Goal: Information Seeking & Learning: Check status

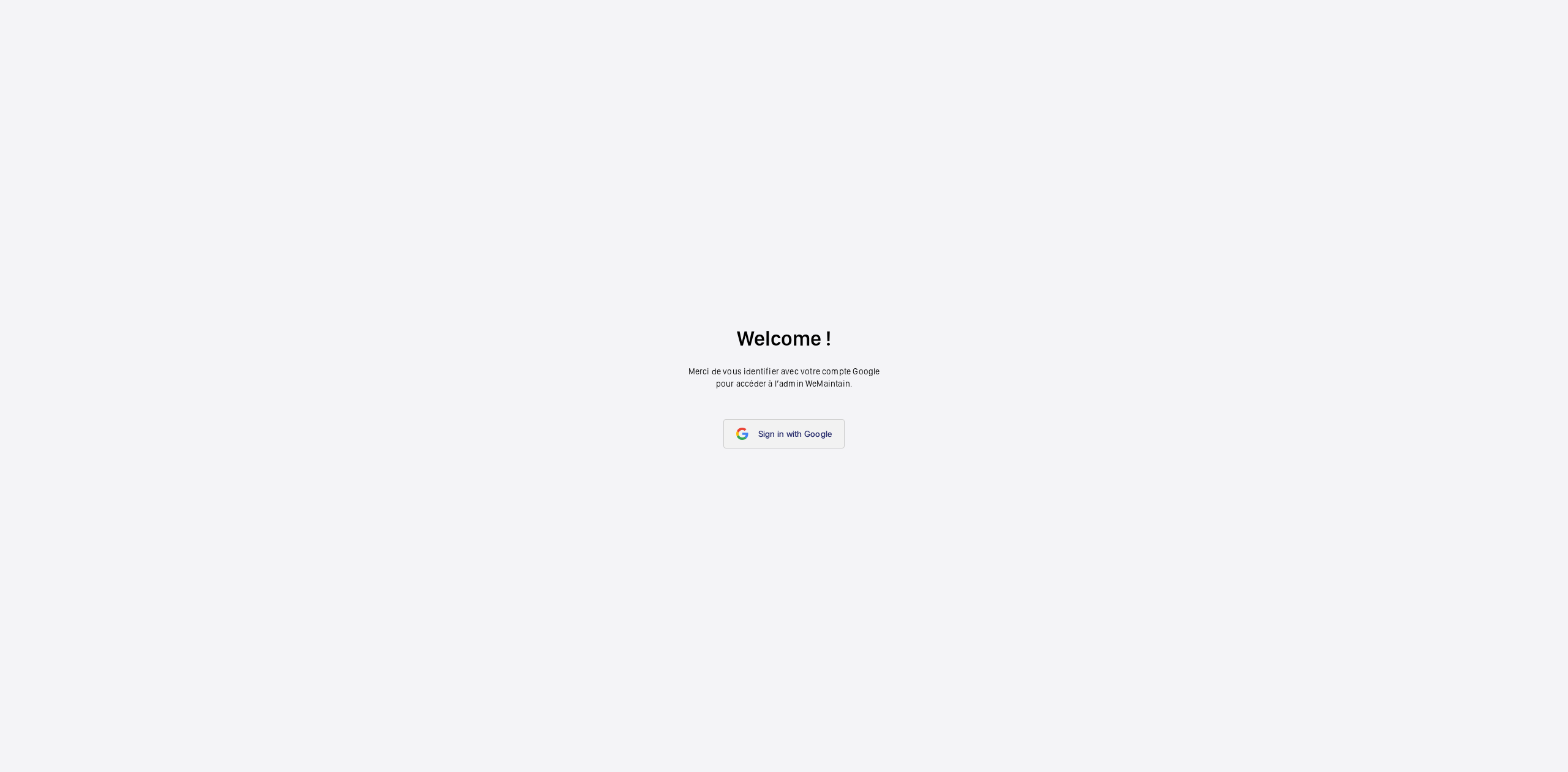
click at [775, 440] on link "Sign in with Google" at bounding box center [784, 434] width 122 height 29
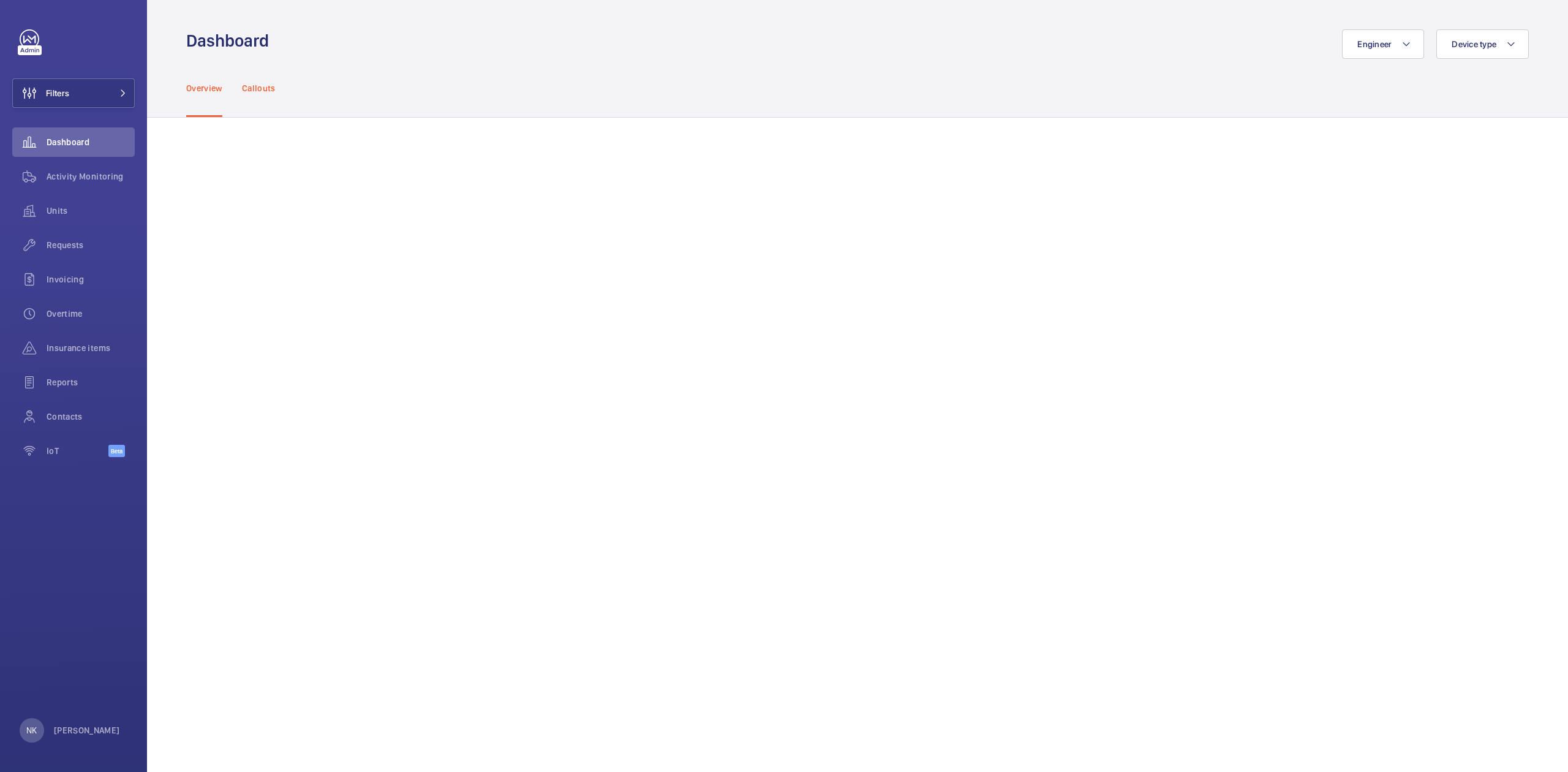
click at [251, 102] on div "Callouts" at bounding box center [258, 88] width 33 height 58
click at [187, 87] on div "Overview Callouts" at bounding box center [856, 88] width 1421 height 59
click at [188, 87] on p "Overview" at bounding box center [203, 88] width 36 height 13
drag, startPoint x: 74, startPoint y: 174, endPoint x: 67, endPoint y: 136, distance: 38.6
click at [75, 174] on span "Activity Monitoring" at bounding box center [91, 176] width 88 height 13
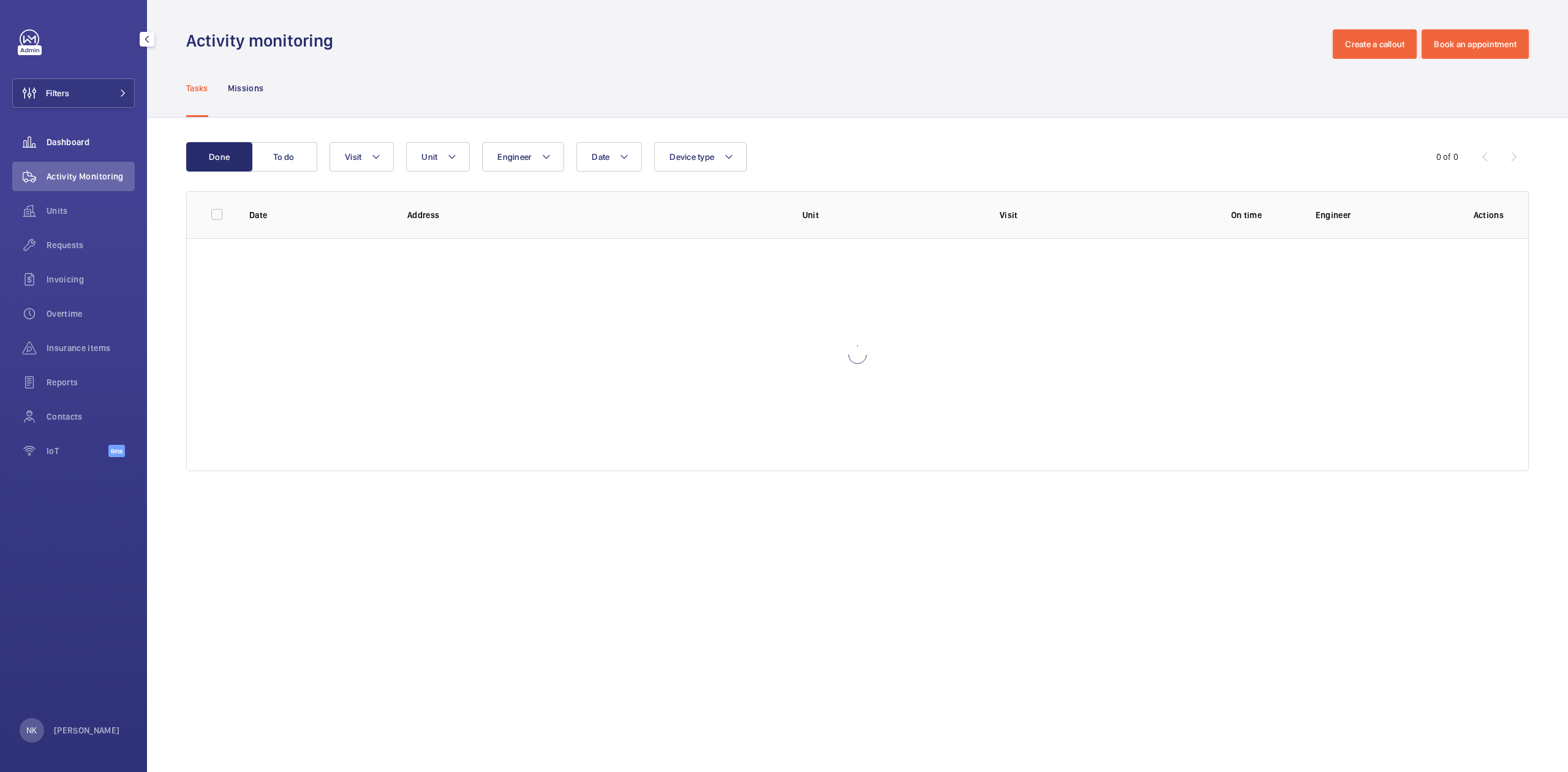
click at [67, 136] on span "Dashboard" at bounding box center [91, 142] width 88 height 13
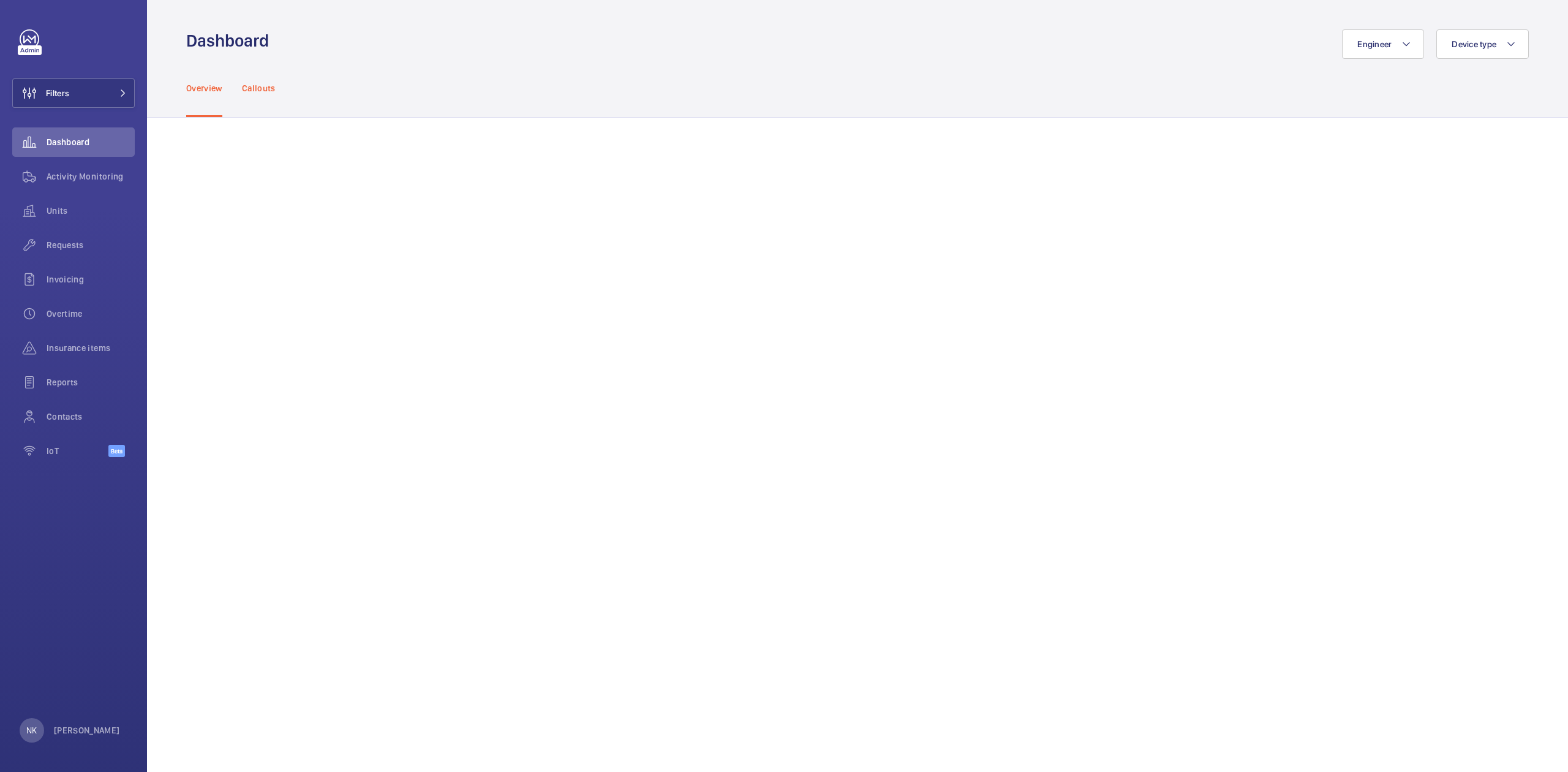
click at [257, 92] on p "Callouts" at bounding box center [258, 88] width 33 height 13
click at [196, 93] on p "Overview" at bounding box center [203, 88] width 36 height 13
click at [86, 383] on span "Reports" at bounding box center [91, 382] width 88 height 13
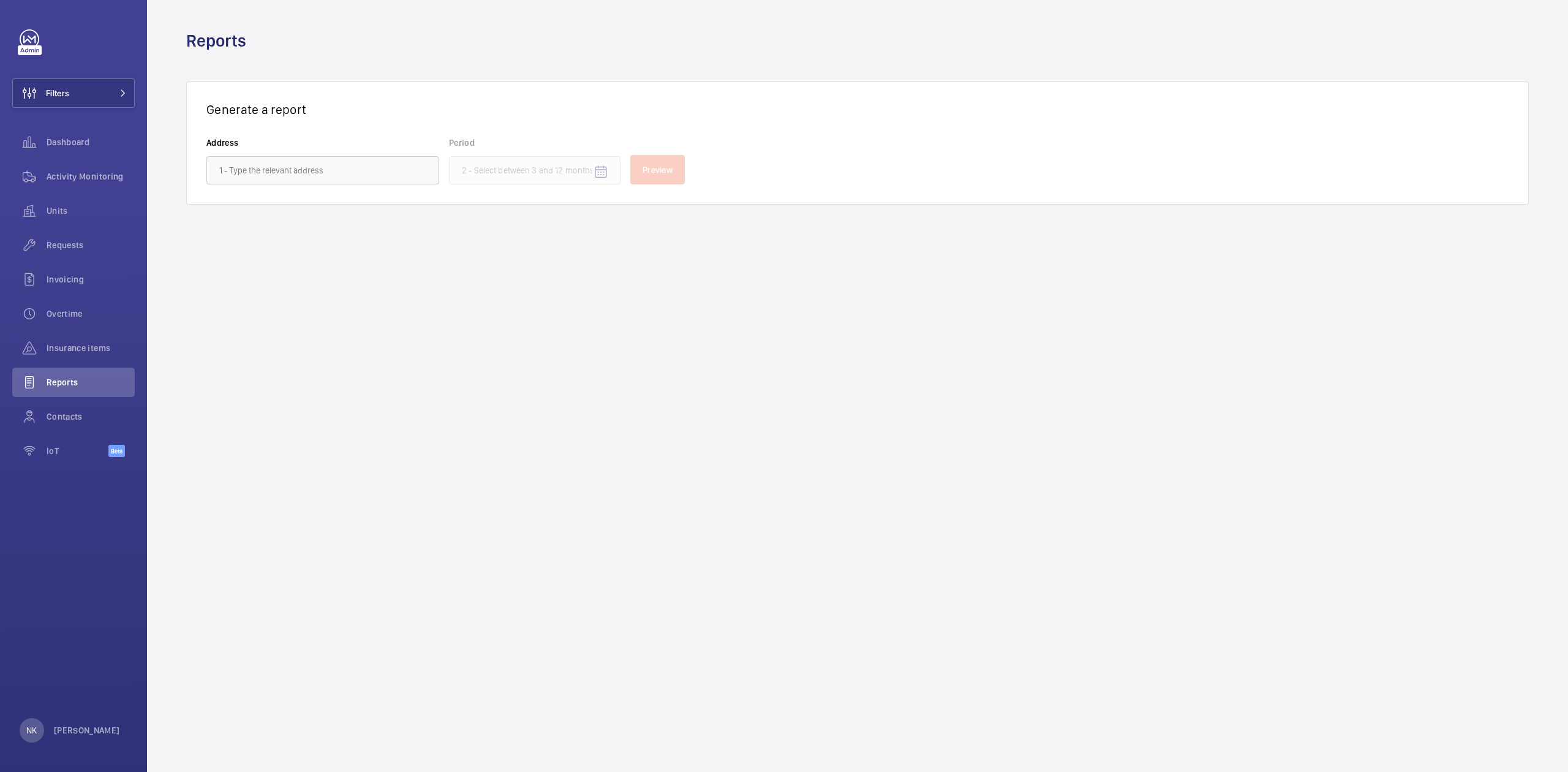
click at [929, 539] on wm-front-admin-reports "Reports Generate a report Address Period Preview" at bounding box center [856, 386] width 1421 height 772
drag, startPoint x: 505, startPoint y: 393, endPoint x: 319, endPoint y: 339, distance: 193.7
click at [505, 393] on wm-front-admin-reports "Reports Generate a report Address Period Preview" at bounding box center [856, 386] width 1421 height 772
click at [54, 173] on span "Activity Monitoring" at bounding box center [91, 176] width 88 height 13
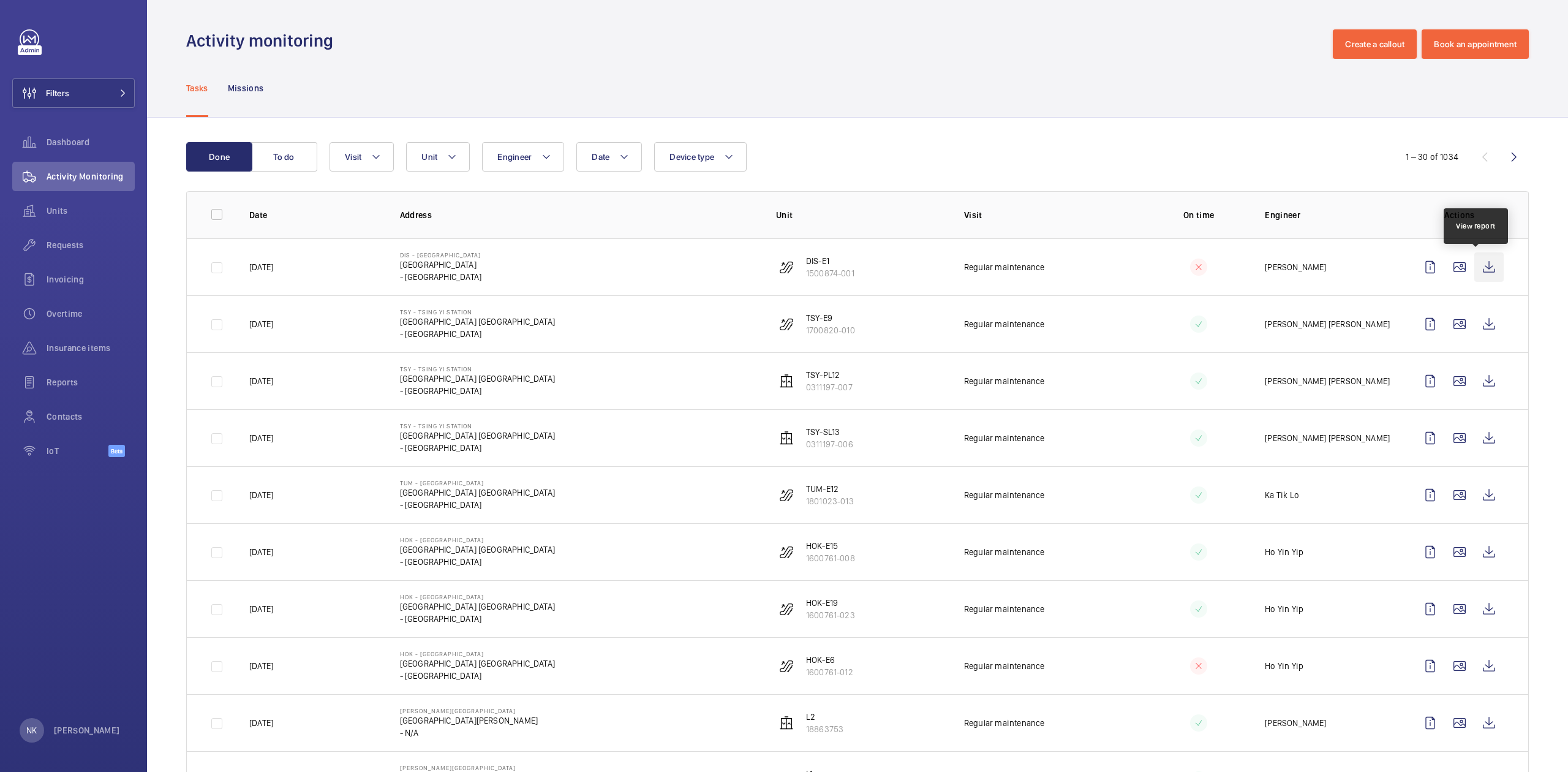
click at [1474, 267] on wm-front-icon-button at bounding box center [1488, 267] width 29 height 29
click at [1476, 266] on wm-front-icon-button at bounding box center [1488, 267] width 29 height 29
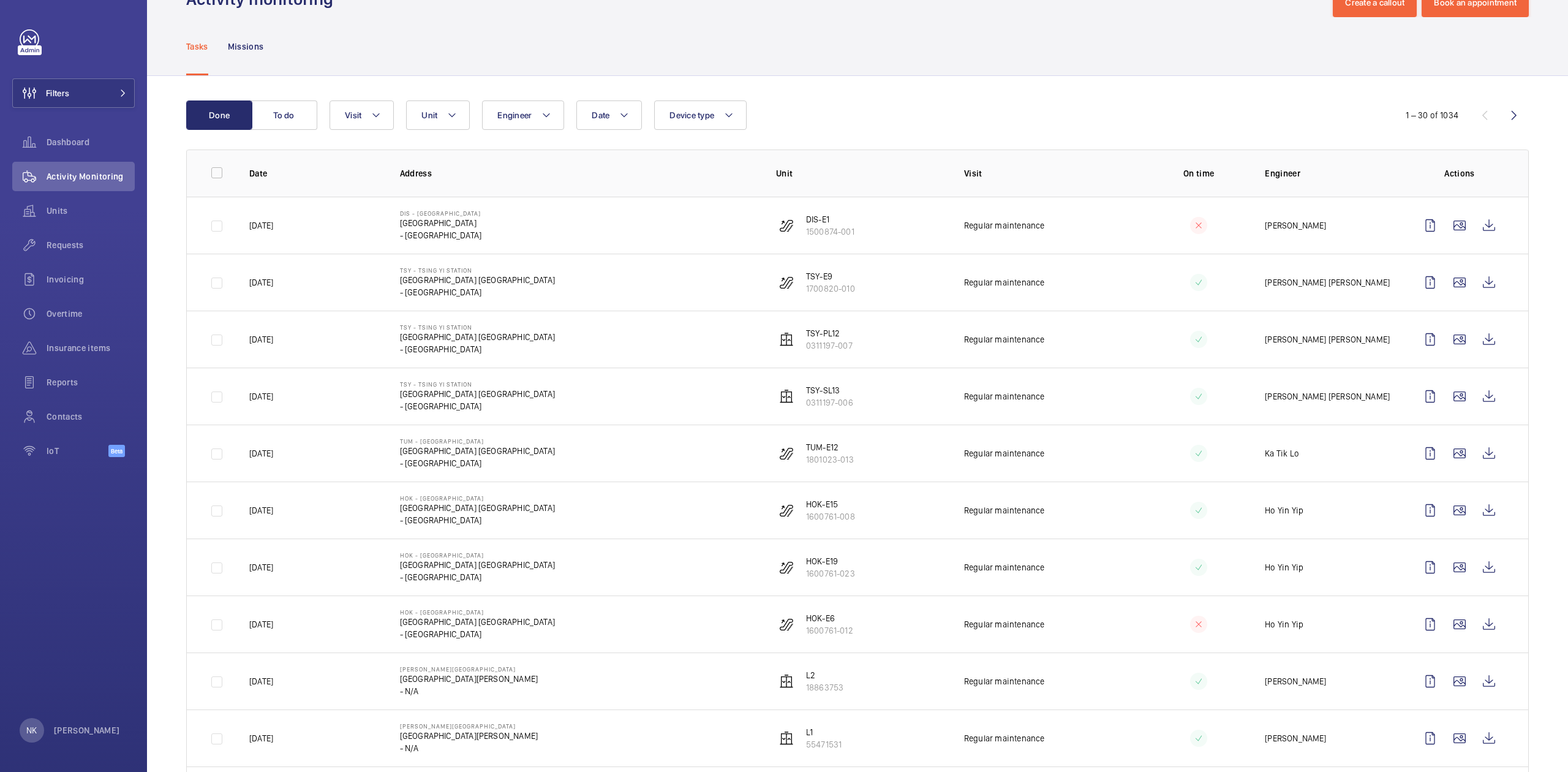
scroll to position [82, 0]
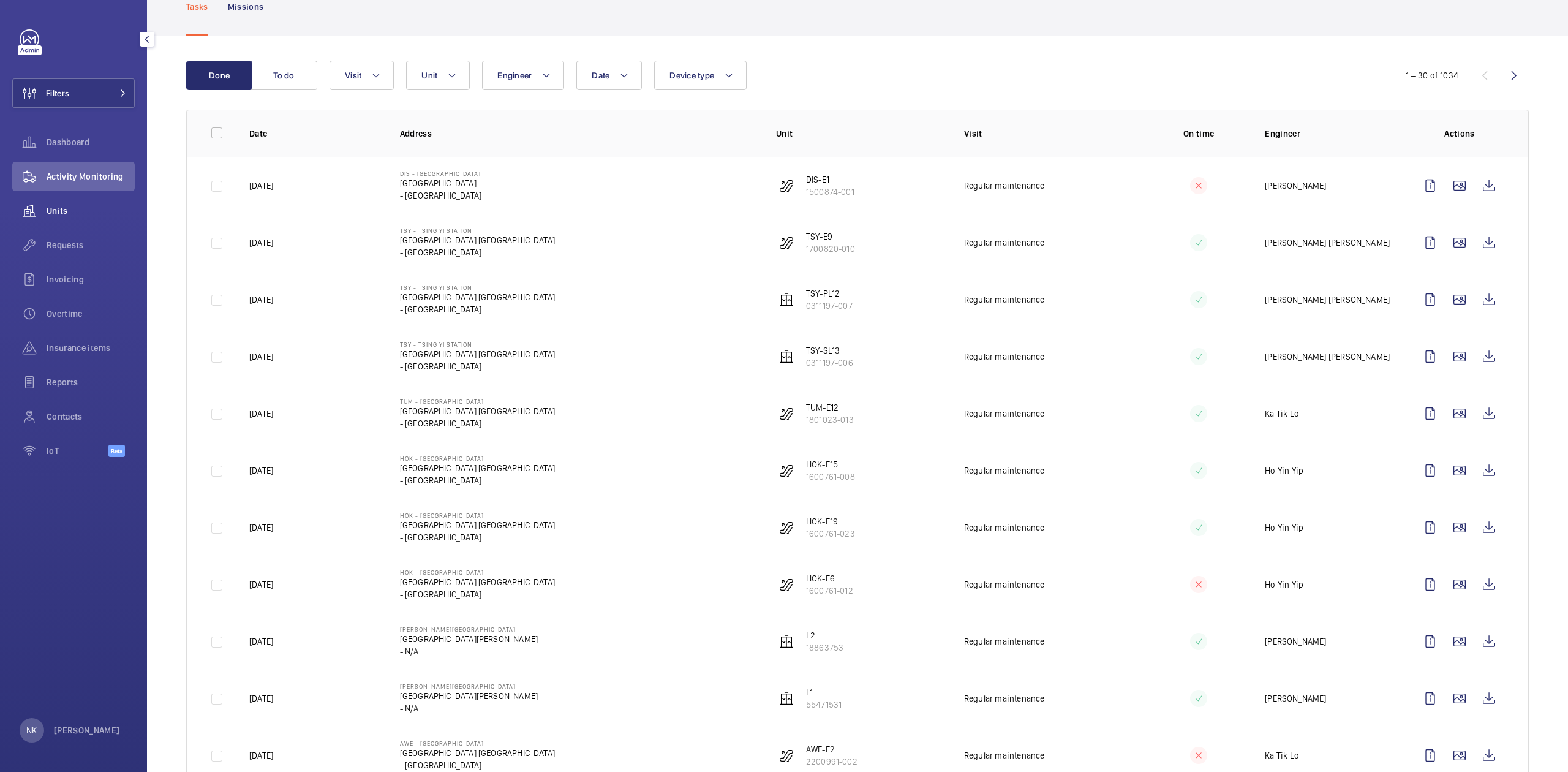
click at [74, 206] on span "Units" at bounding box center [91, 210] width 88 height 13
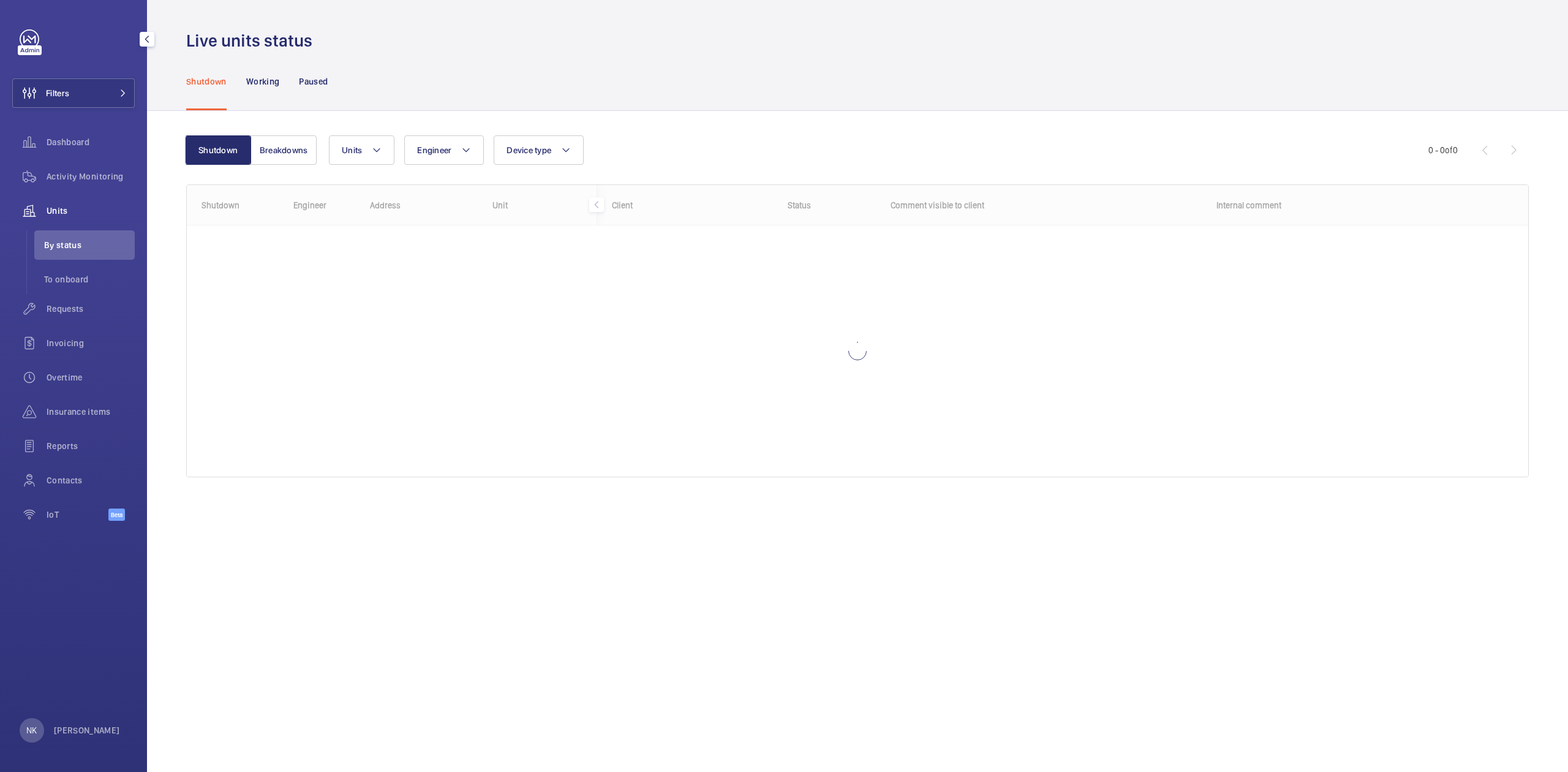
click at [59, 239] on span "By status" at bounding box center [89, 245] width 91 height 13
click at [77, 276] on span "To onboard" at bounding box center [89, 279] width 91 height 13
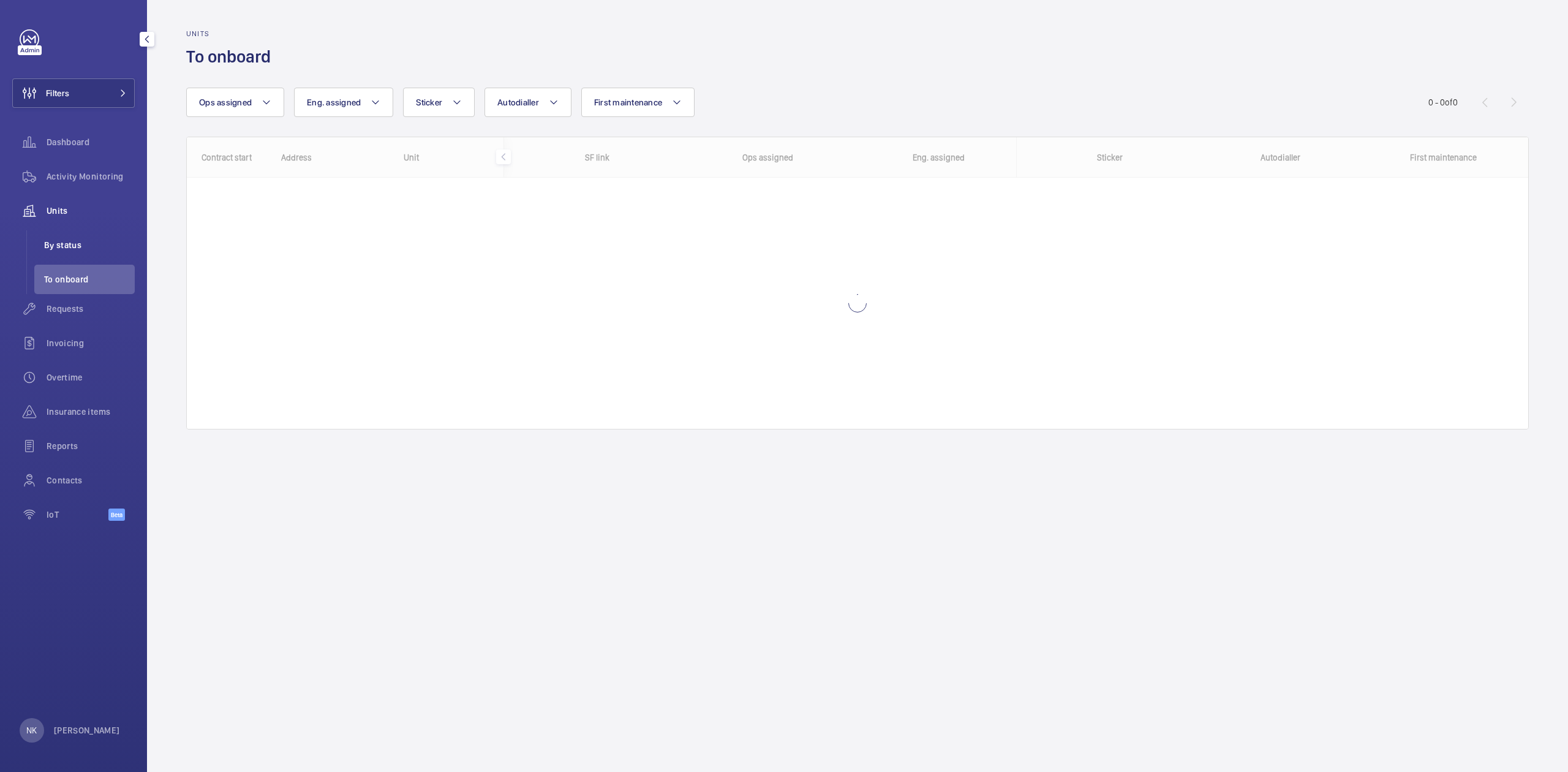
click at [65, 244] on span "By status" at bounding box center [89, 245] width 91 height 13
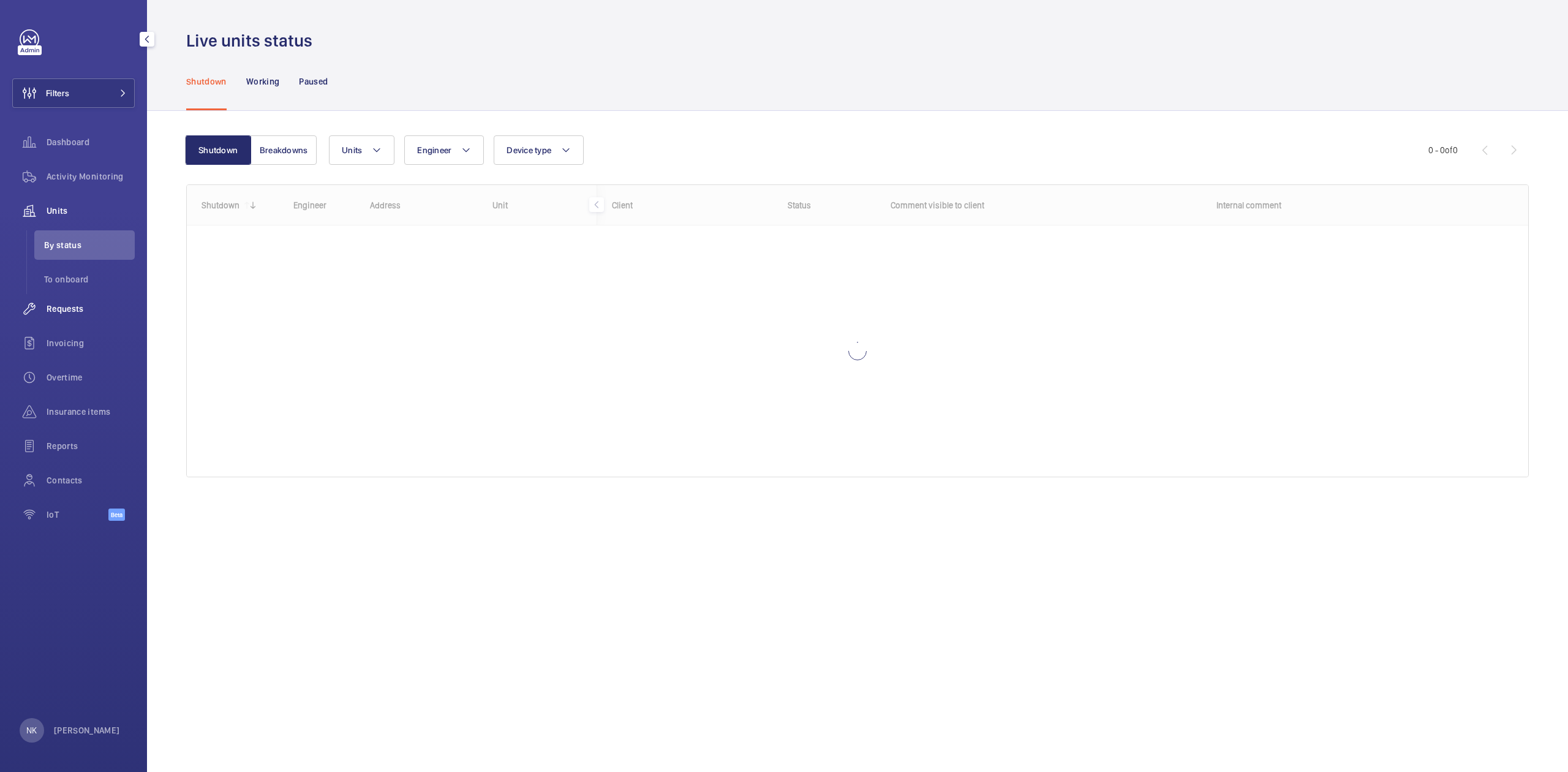
click at [69, 305] on span "Requests" at bounding box center [91, 308] width 88 height 13
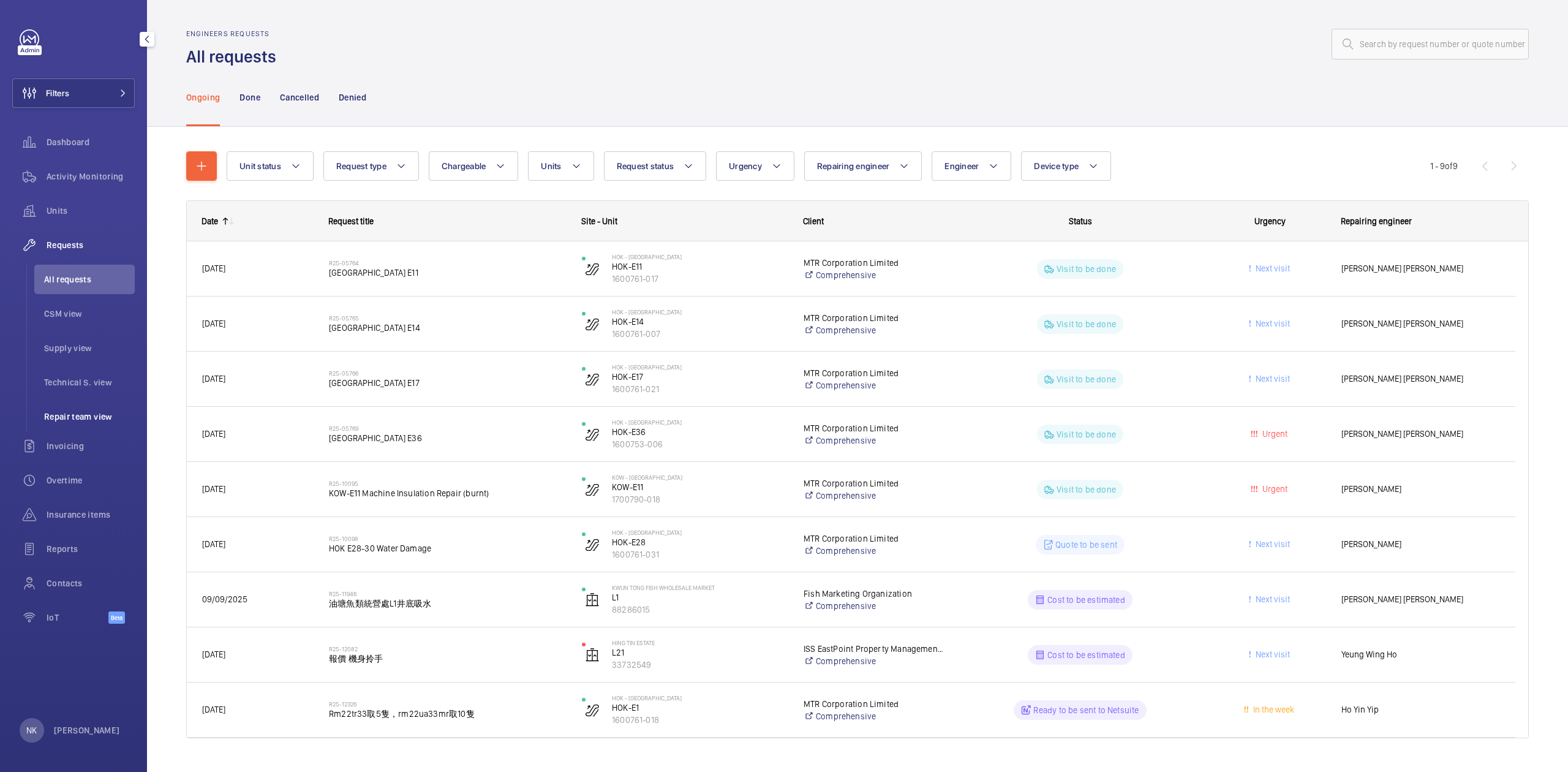
click at [87, 405] on li "Repair team view" at bounding box center [84, 416] width 101 height 29
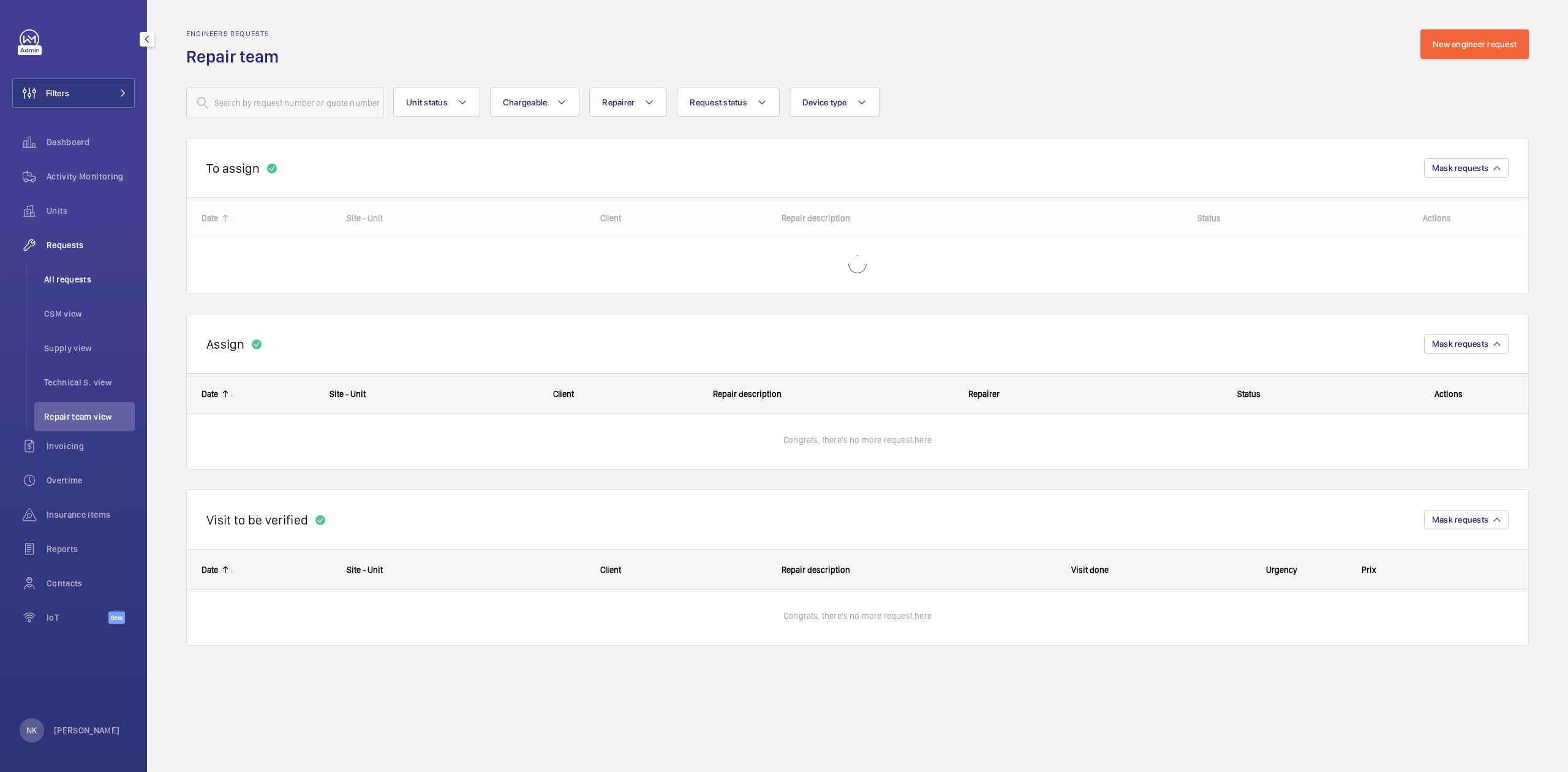
click at [74, 270] on li "All requests" at bounding box center [84, 279] width 101 height 29
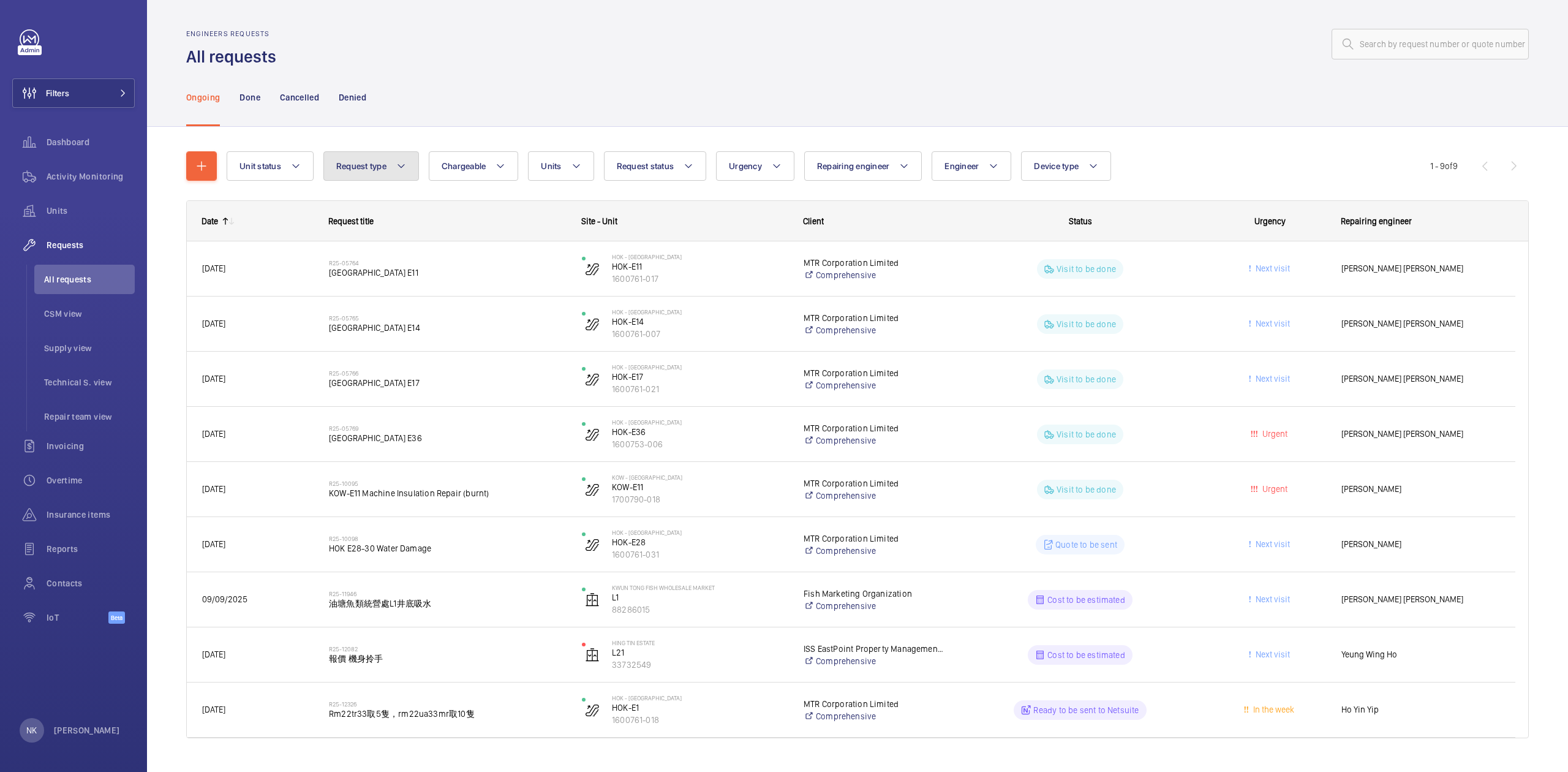
click at [392, 159] on button "Request type" at bounding box center [371, 166] width 96 height 29
click at [304, 118] on div "Cancelled" at bounding box center [299, 98] width 39 height 58
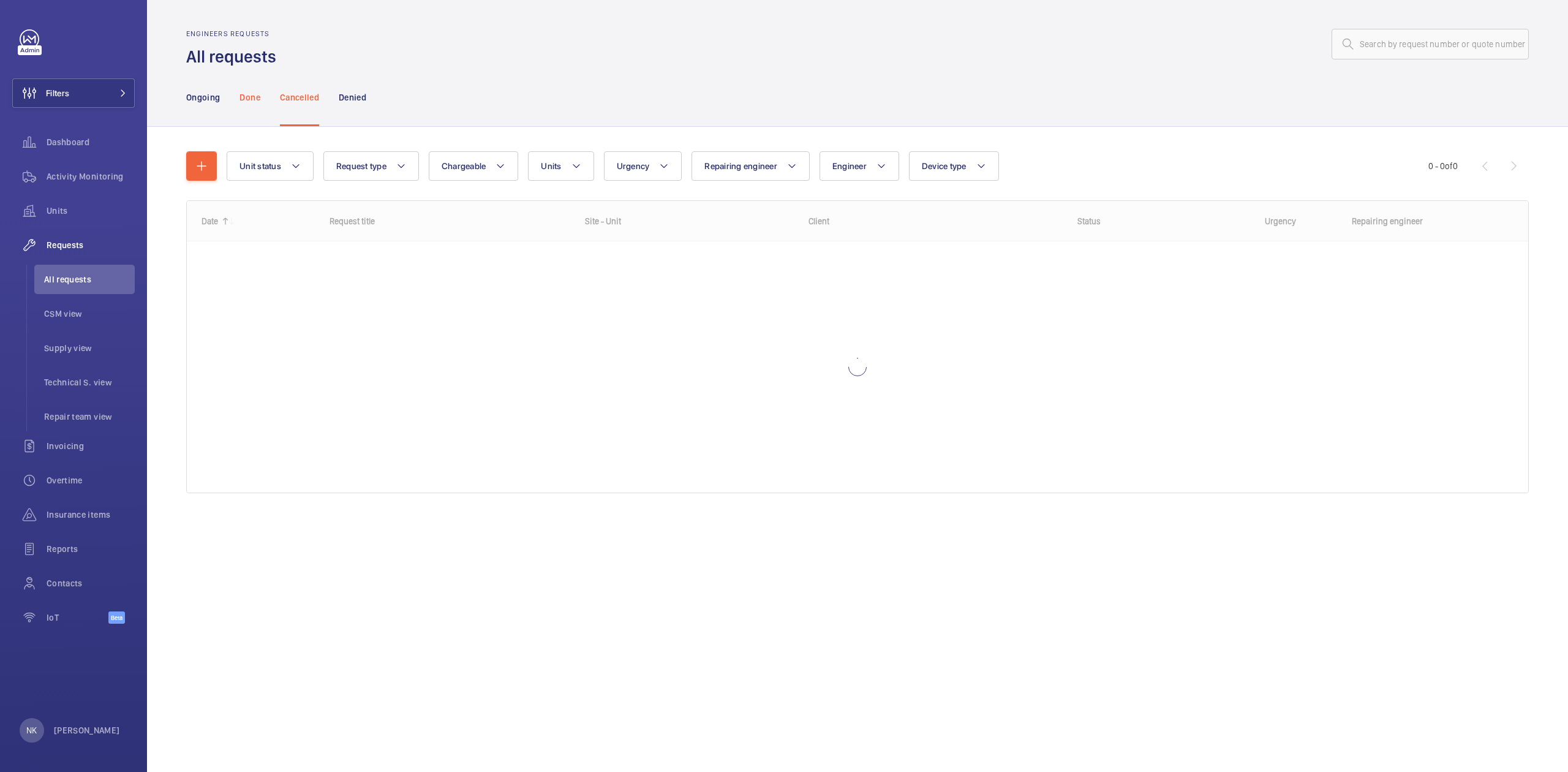
click at [240, 99] on p "Done" at bounding box center [249, 98] width 20 height 13
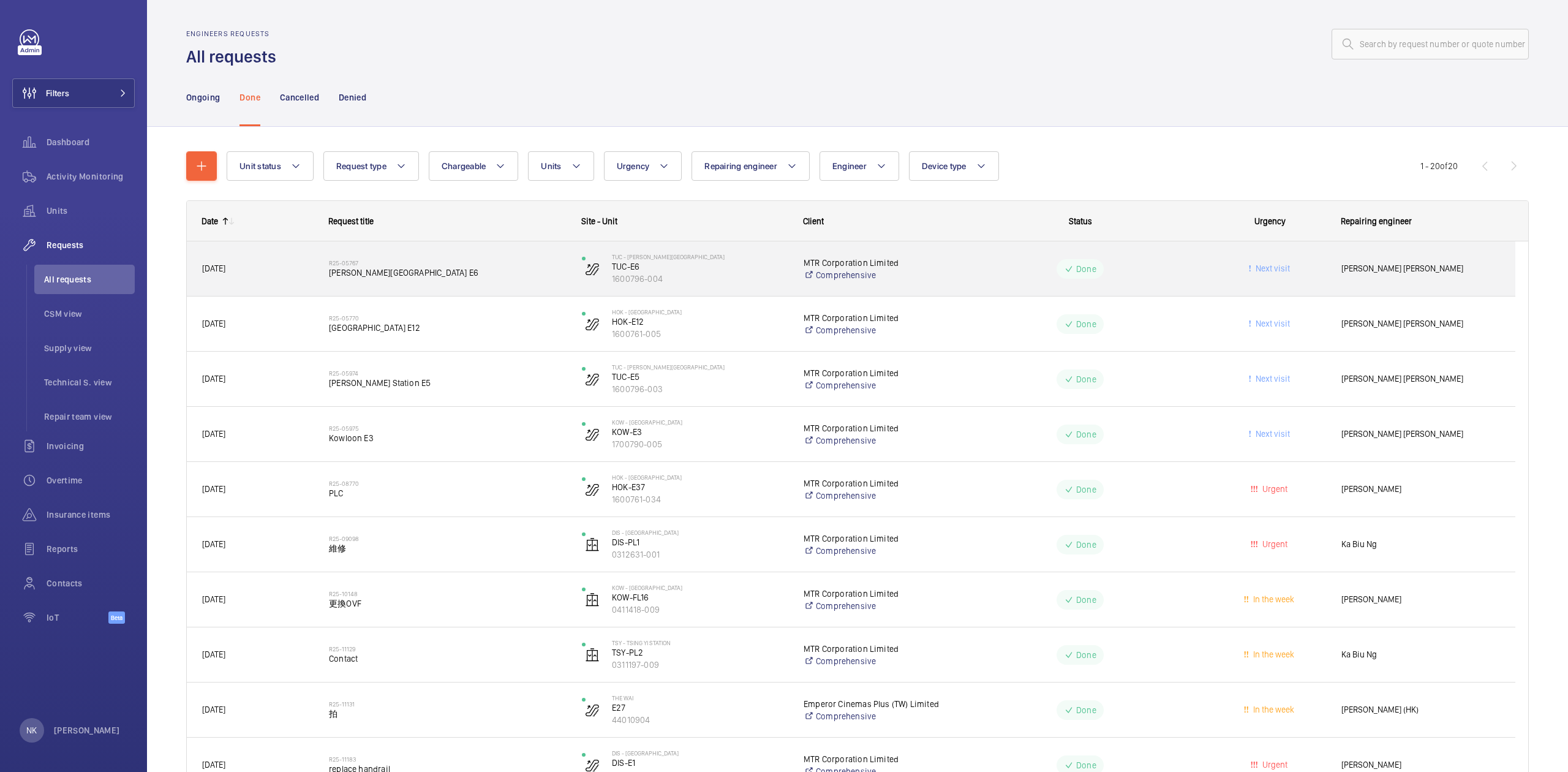
click at [367, 270] on span "Tung Chung Station E6" at bounding box center [447, 273] width 237 height 13
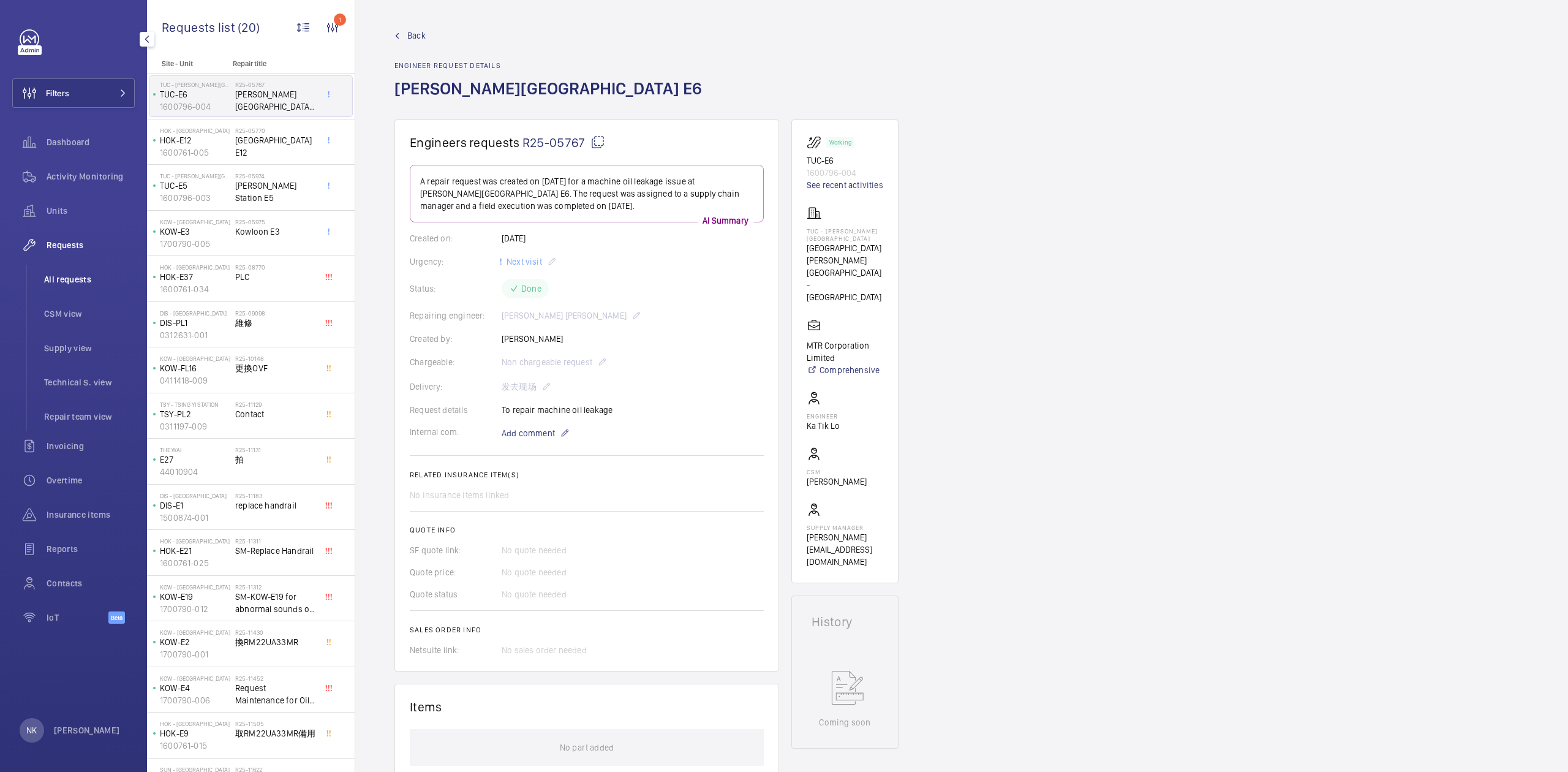
click at [80, 288] on li "All requests" at bounding box center [84, 279] width 101 height 29
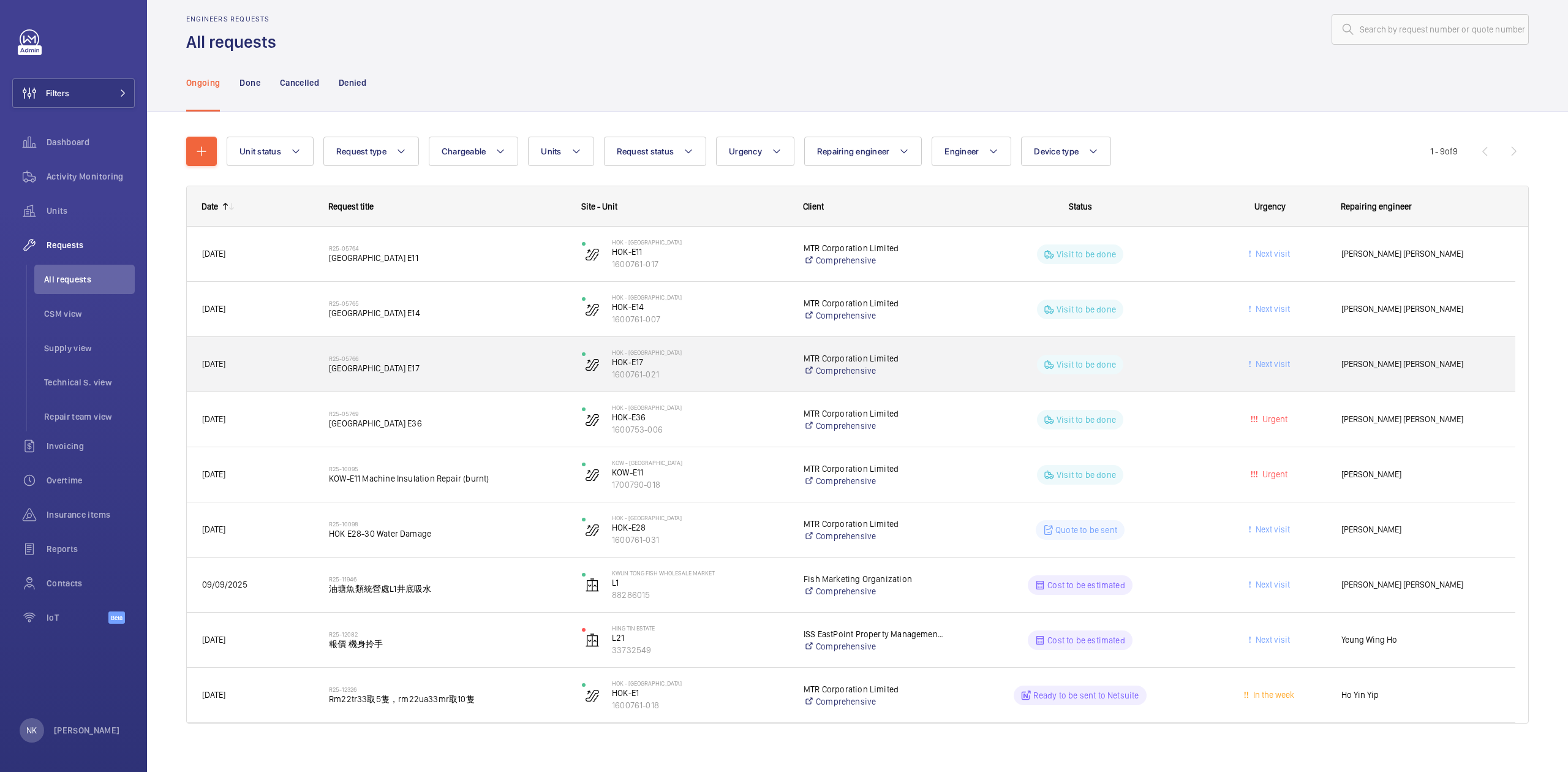
scroll to position [26, 0]
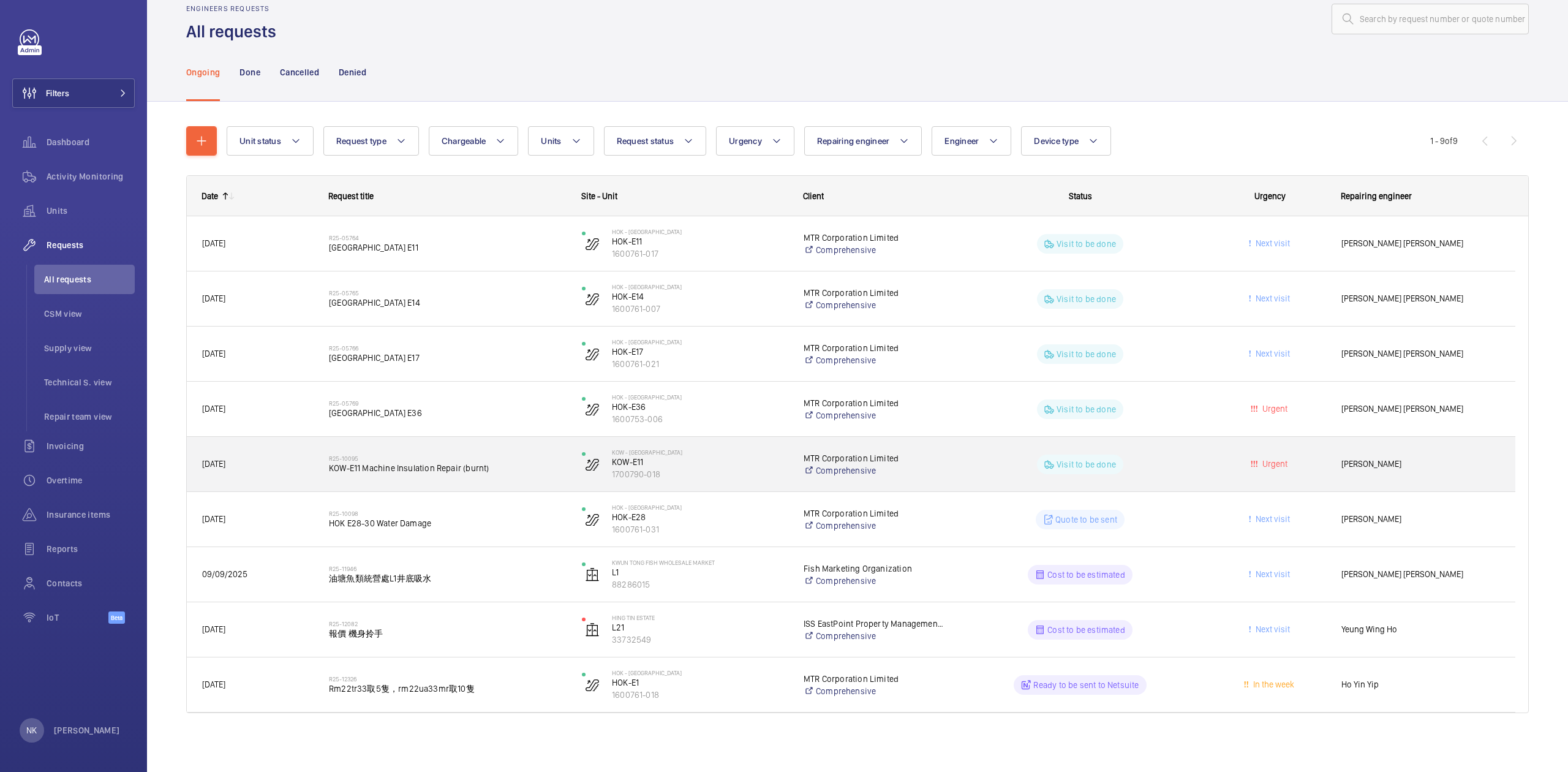
click at [513, 469] on span "KOW-E11 Machine Insulation Repair (burnt)" at bounding box center [447, 468] width 237 height 13
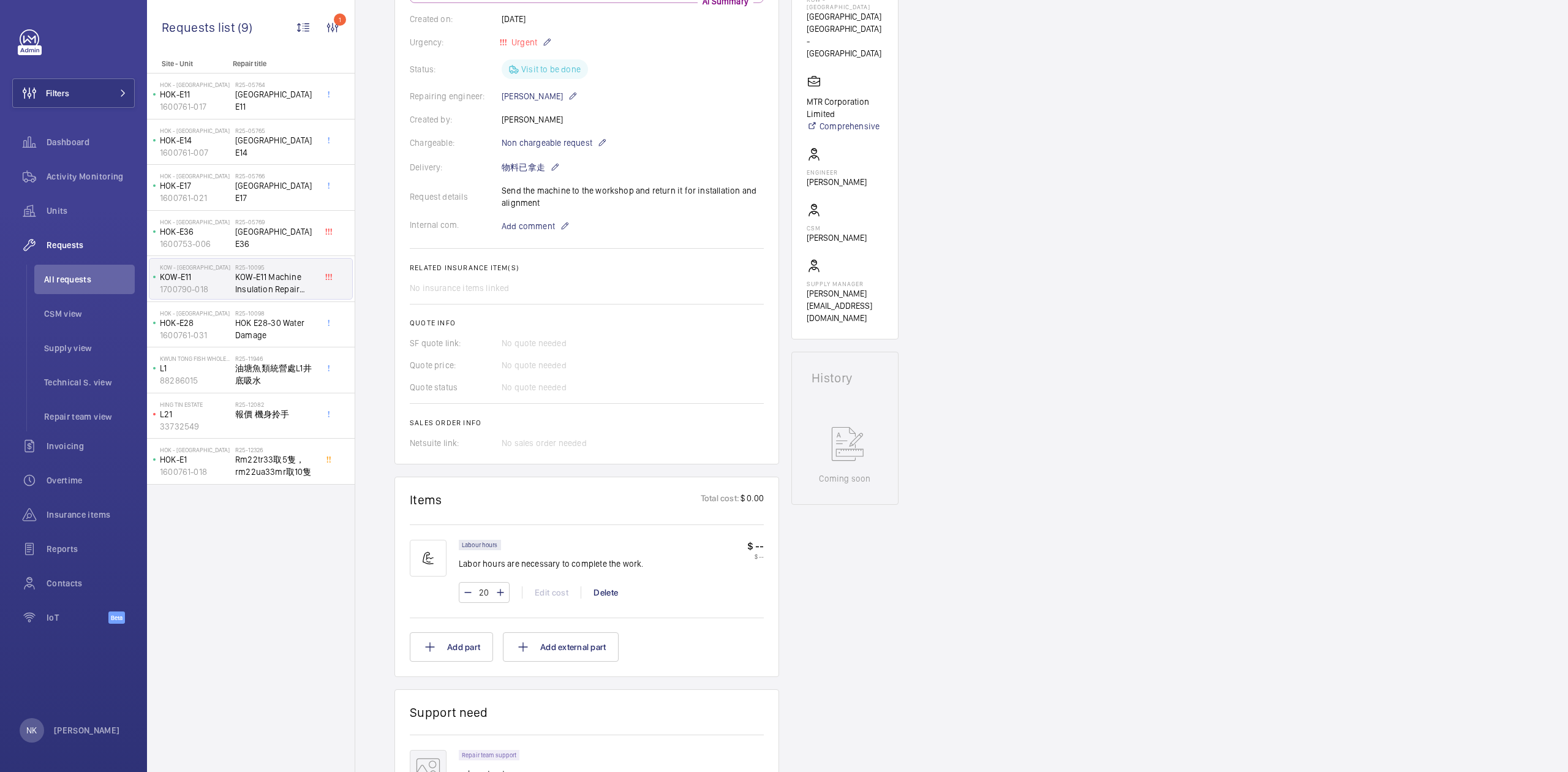
scroll to position [203, 0]
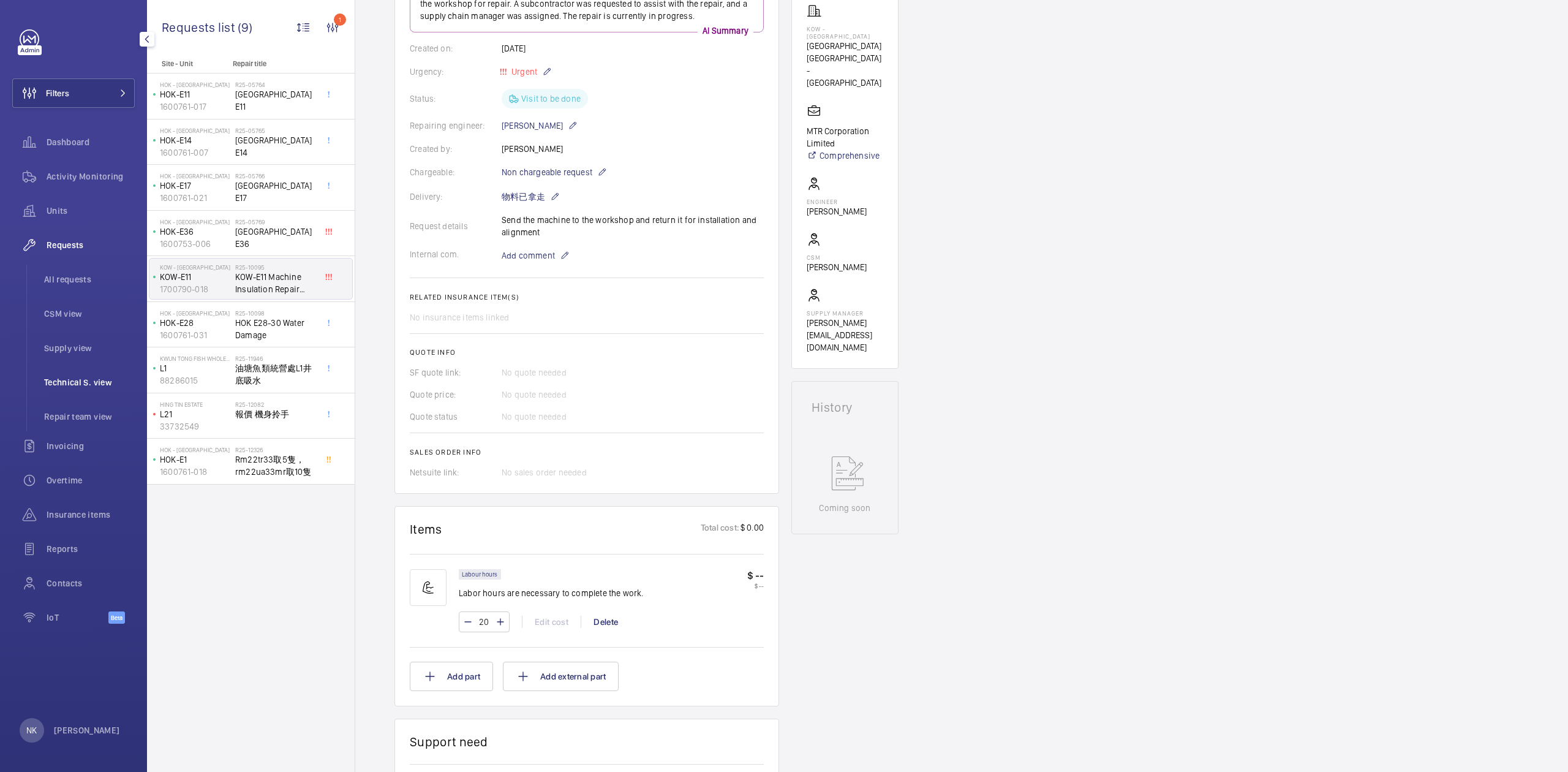
click at [93, 385] on span "Technical S. view" at bounding box center [89, 382] width 91 height 13
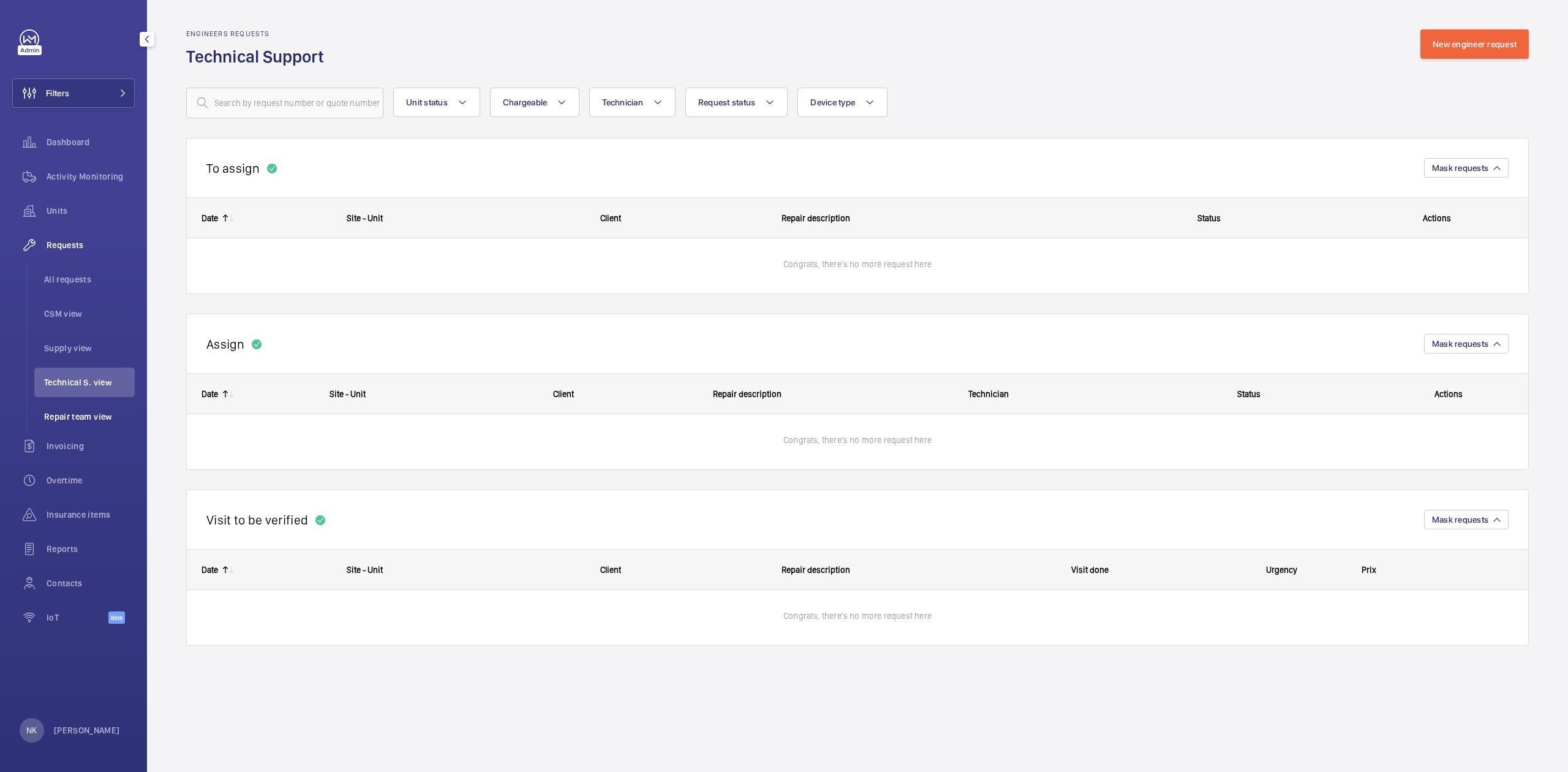
click at [83, 429] on li "Repair team view" at bounding box center [84, 416] width 101 height 29
click at [78, 311] on span "CSM view" at bounding box center [89, 313] width 91 height 13
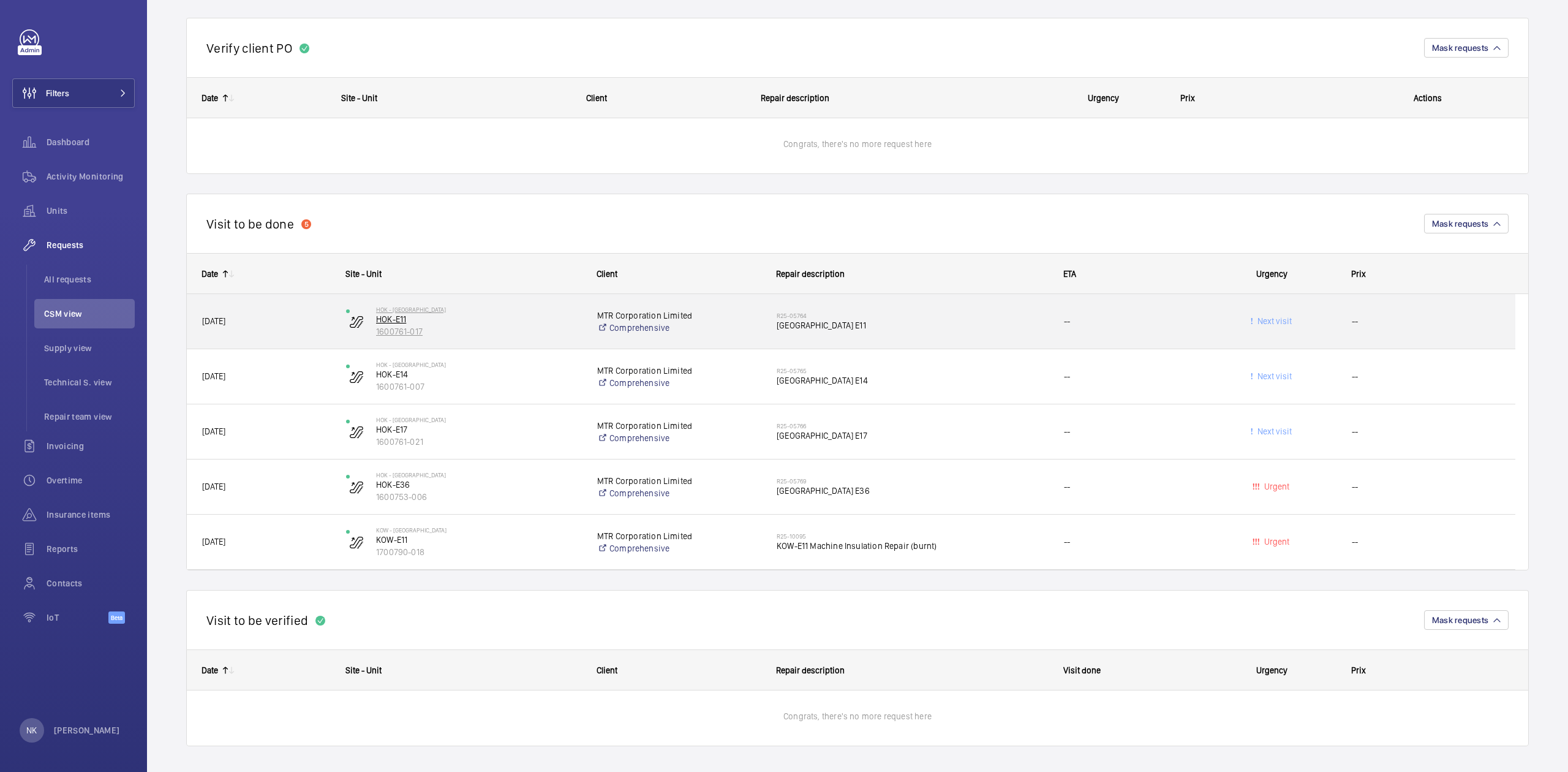
scroll to position [478, 0]
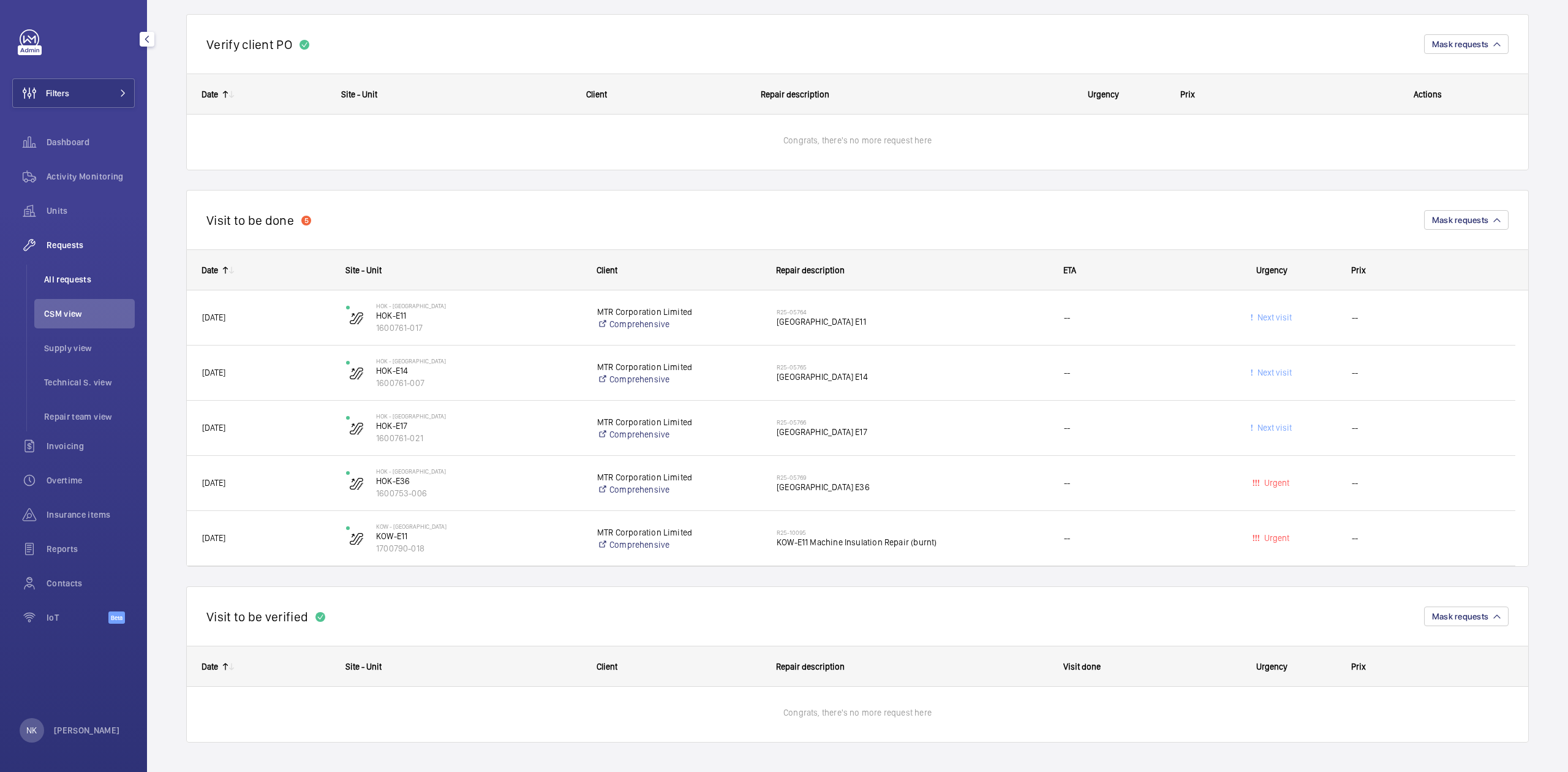
click at [87, 278] on span "All requests" at bounding box center [89, 279] width 91 height 13
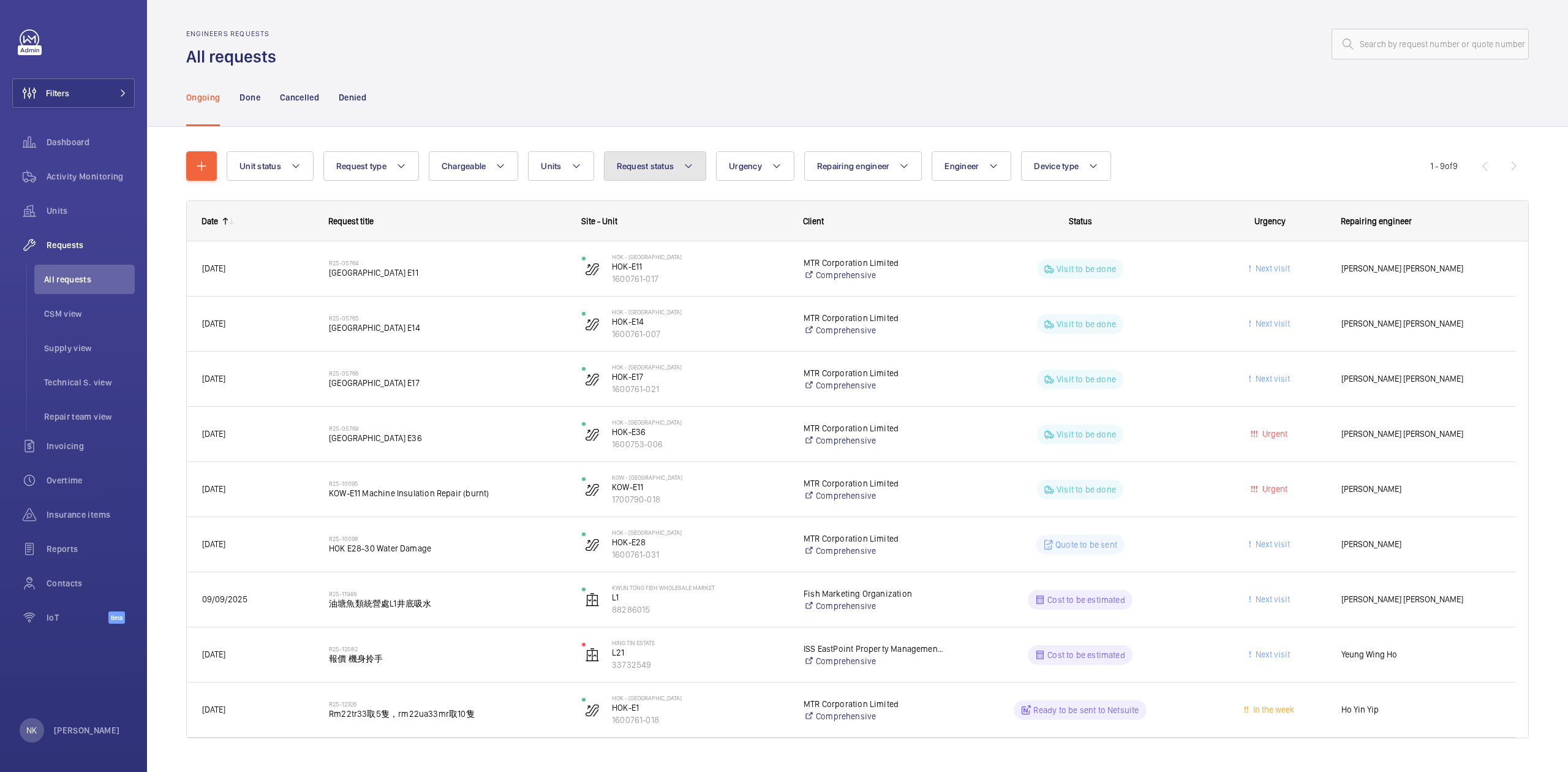
click at [652, 173] on button "Request status" at bounding box center [655, 166] width 102 height 29
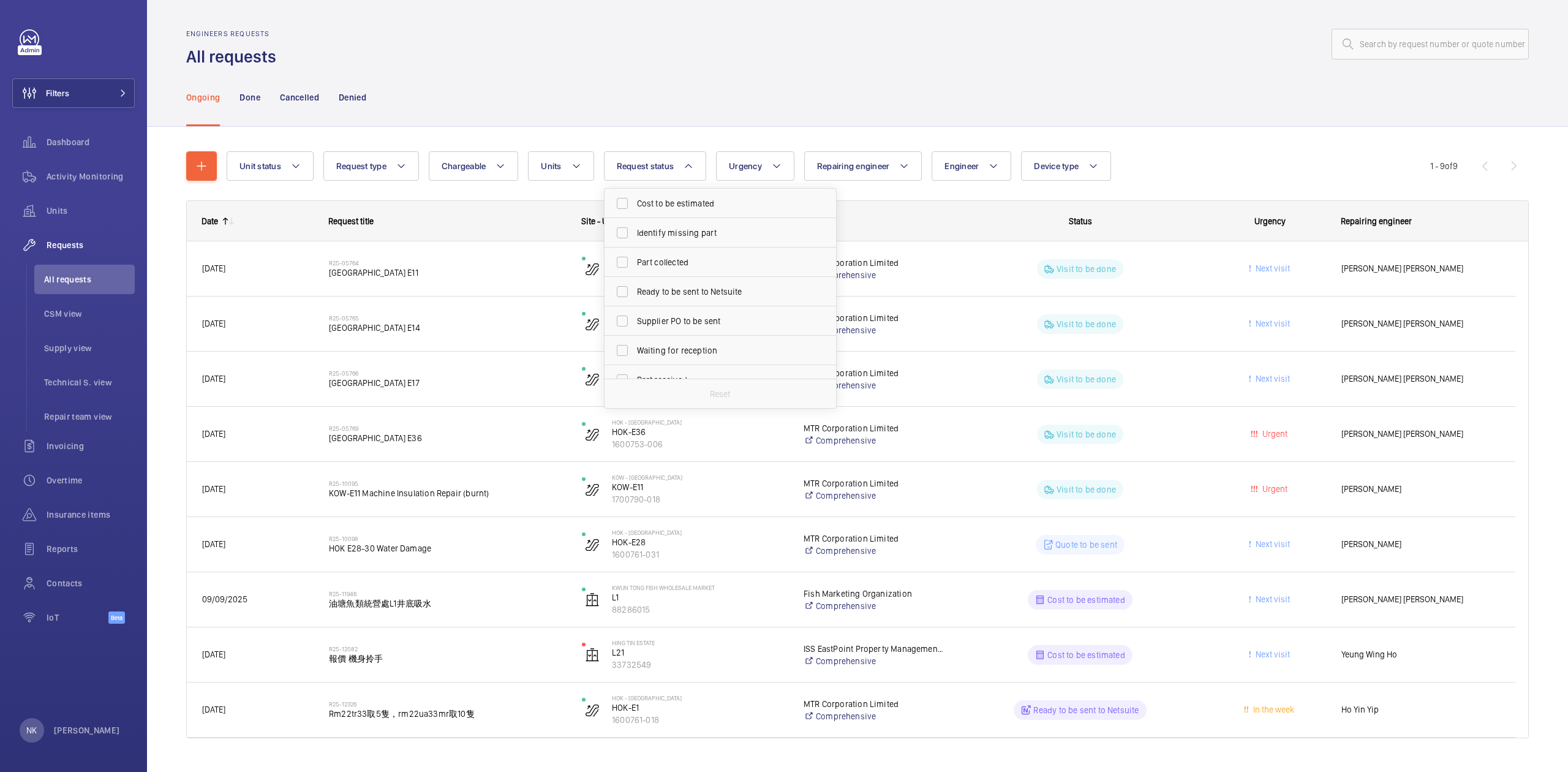
click at [736, 114] on div "Ongoing Done Cancelled Denied" at bounding box center [856, 98] width 1342 height 58
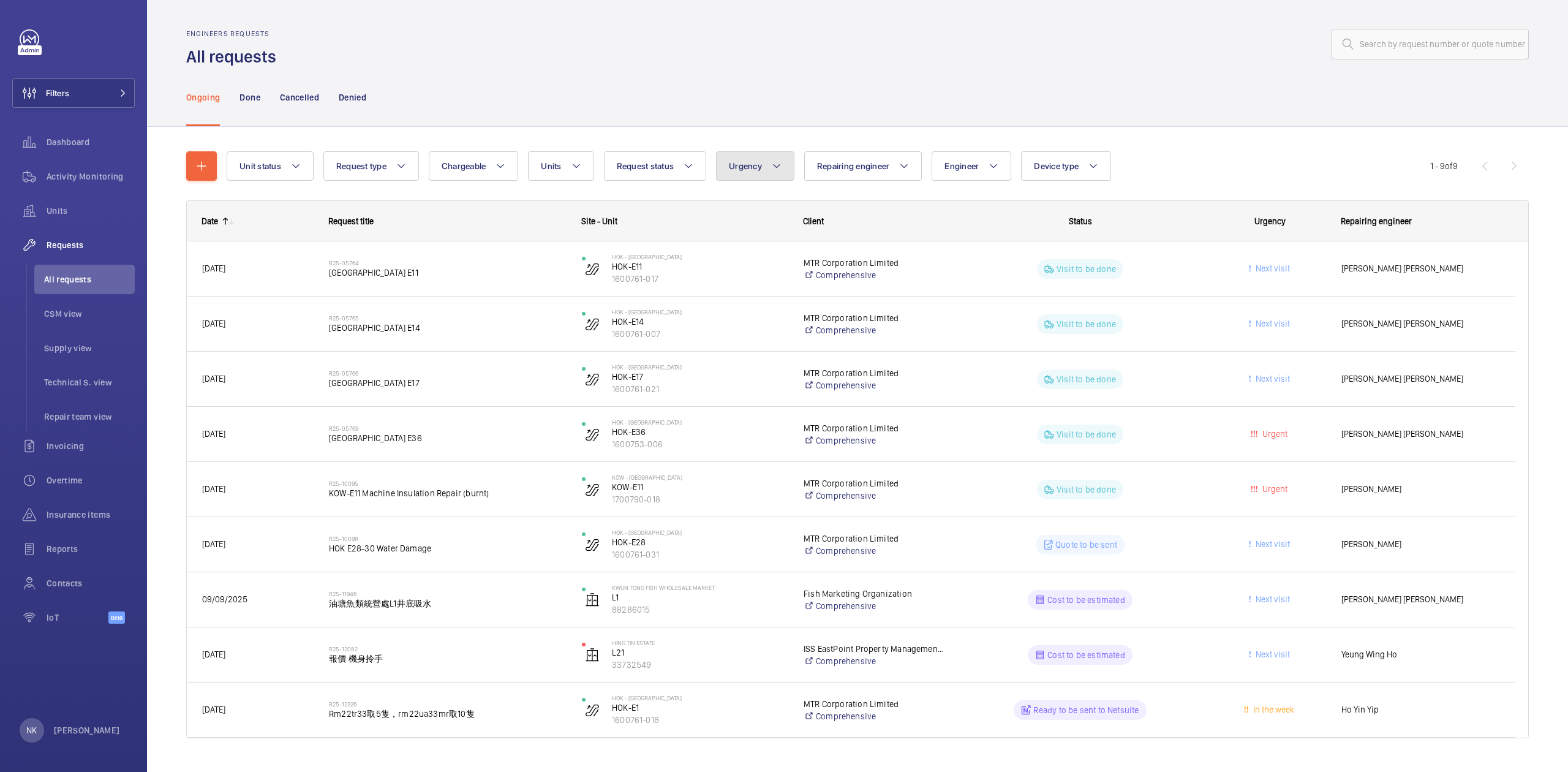
click at [761, 161] on span "Urgency" at bounding box center [746, 166] width 33 height 10
click at [733, 113] on div "Ongoing Done Cancelled Denied" at bounding box center [856, 98] width 1342 height 58
click at [971, 153] on button "Engineer" at bounding box center [971, 166] width 80 height 29
click at [906, 115] on div "Ongoing Done Cancelled Denied" at bounding box center [856, 98] width 1342 height 58
click at [373, 170] on span "Request type" at bounding box center [361, 166] width 50 height 10
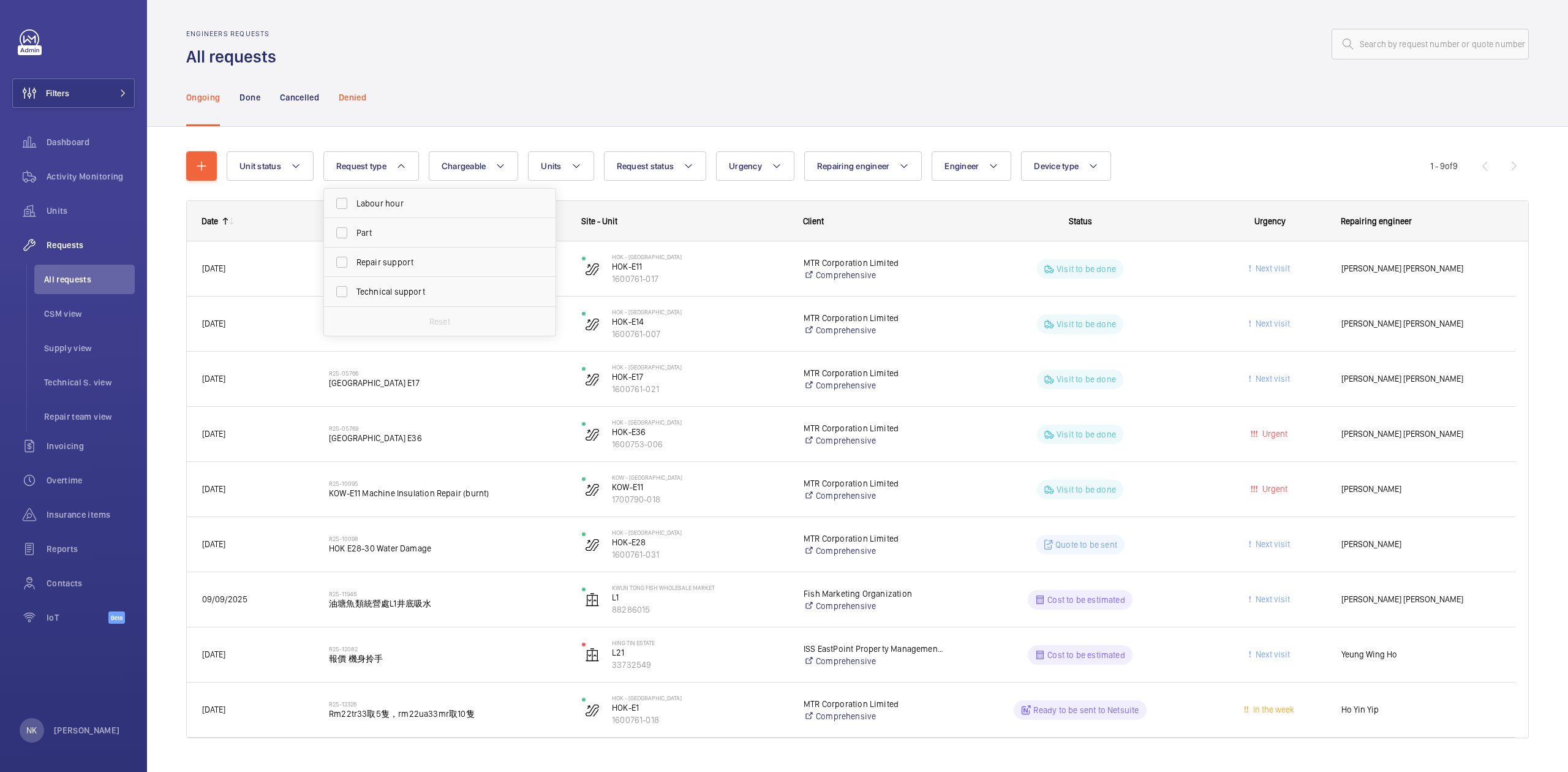
click at [338, 111] on div "Denied" at bounding box center [352, 98] width 27 height 58
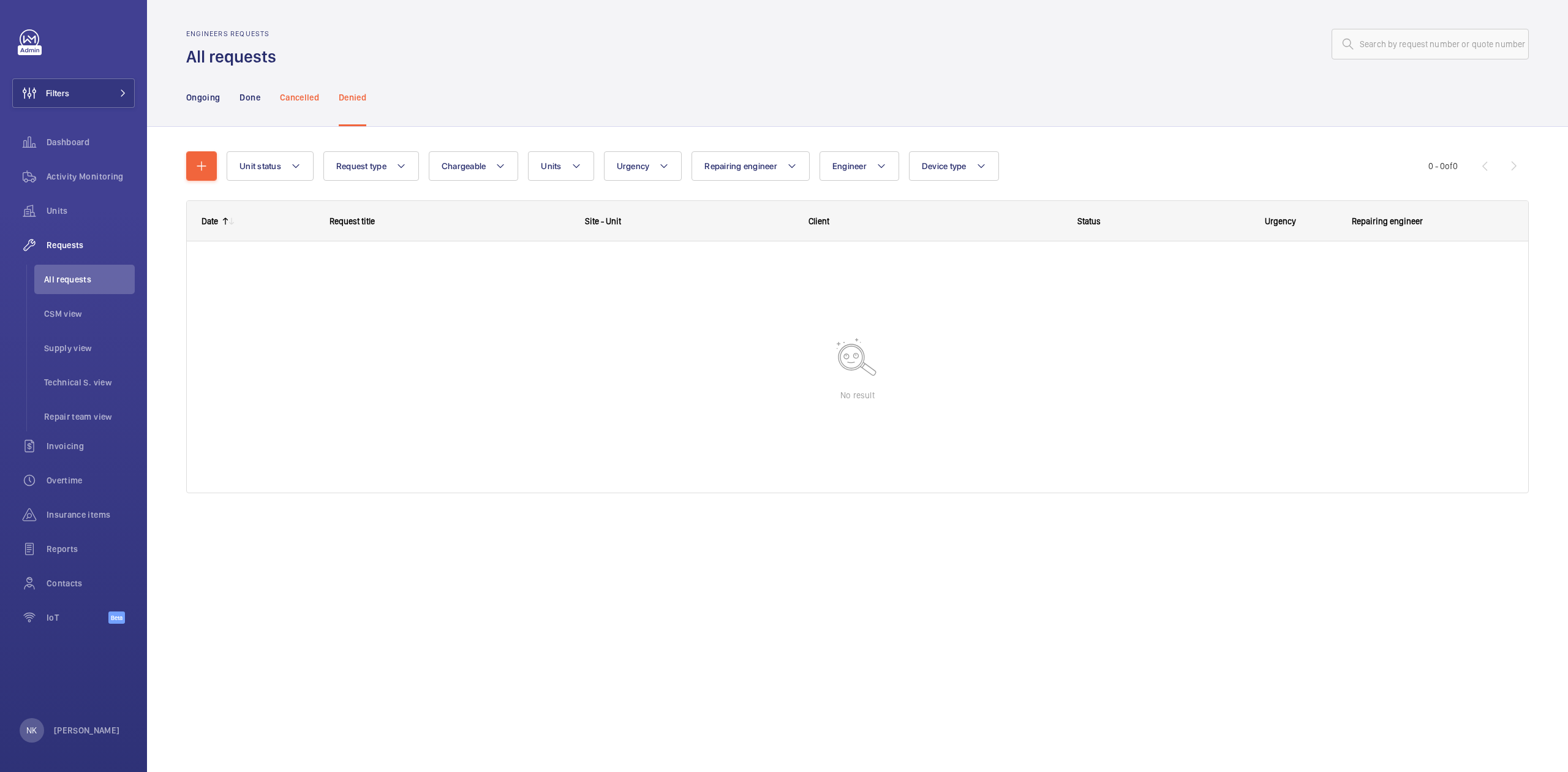
click at [285, 102] on p "Cancelled" at bounding box center [299, 98] width 39 height 13
click at [237, 101] on nav "Ongoing Done Cancelled Denied" at bounding box center [276, 98] width 180 height 58
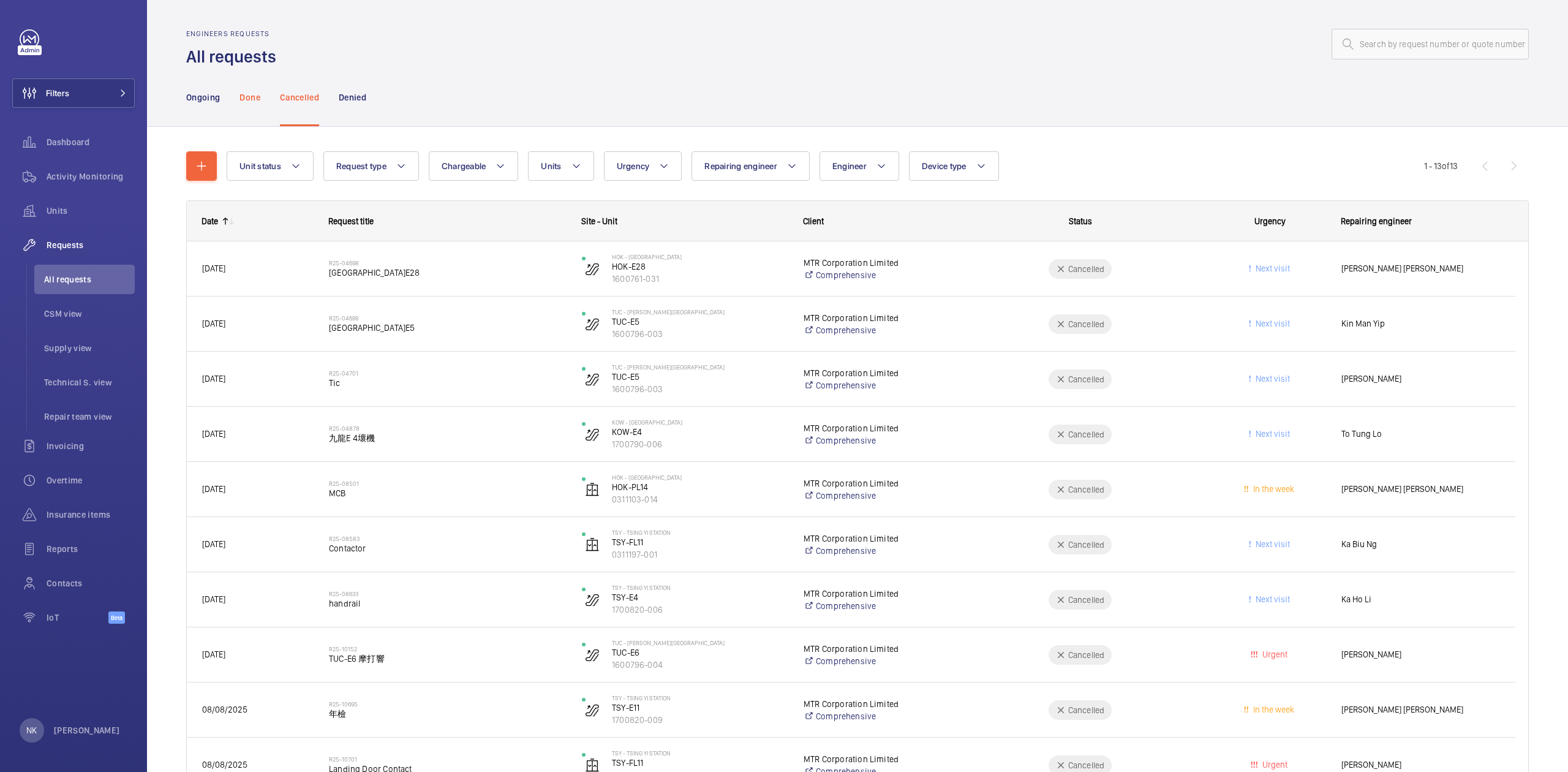
click at [242, 99] on p "Done" at bounding box center [249, 98] width 20 height 13
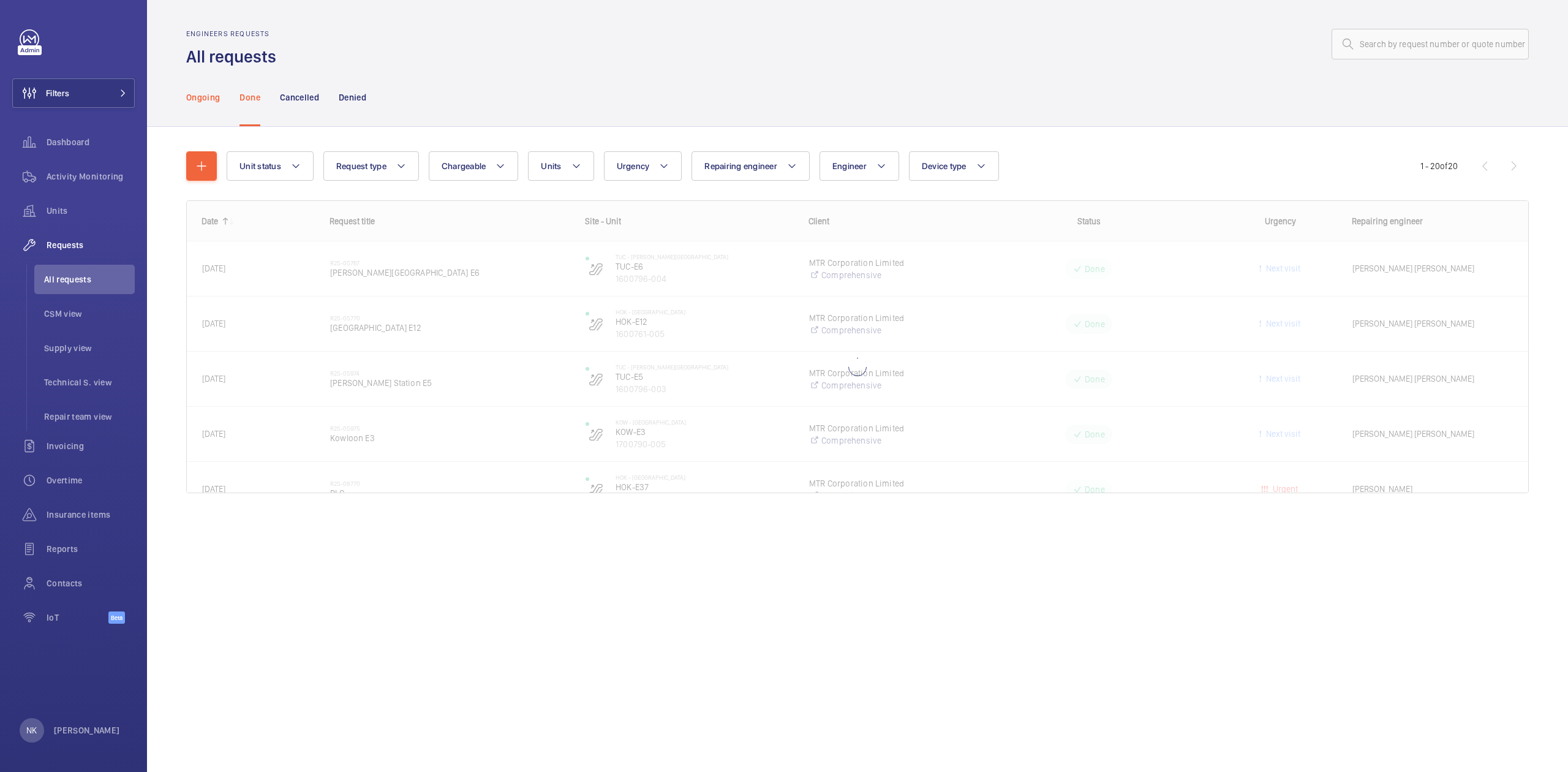
click at [187, 102] on p "Ongoing" at bounding box center [202, 98] width 33 height 13
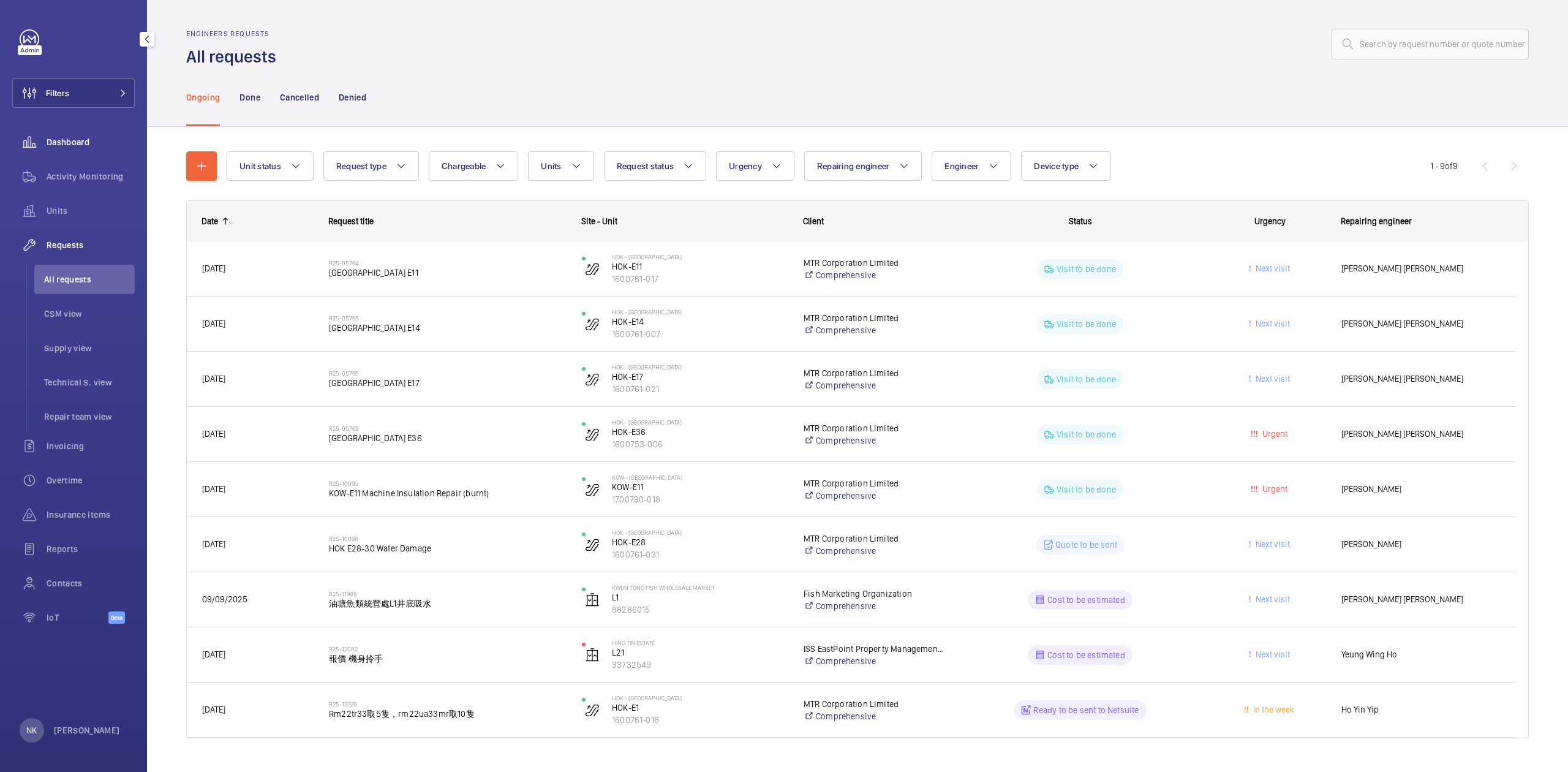
click at [52, 143] on span "Dashboard" at bounding box center [91, 142] width 88 height 13
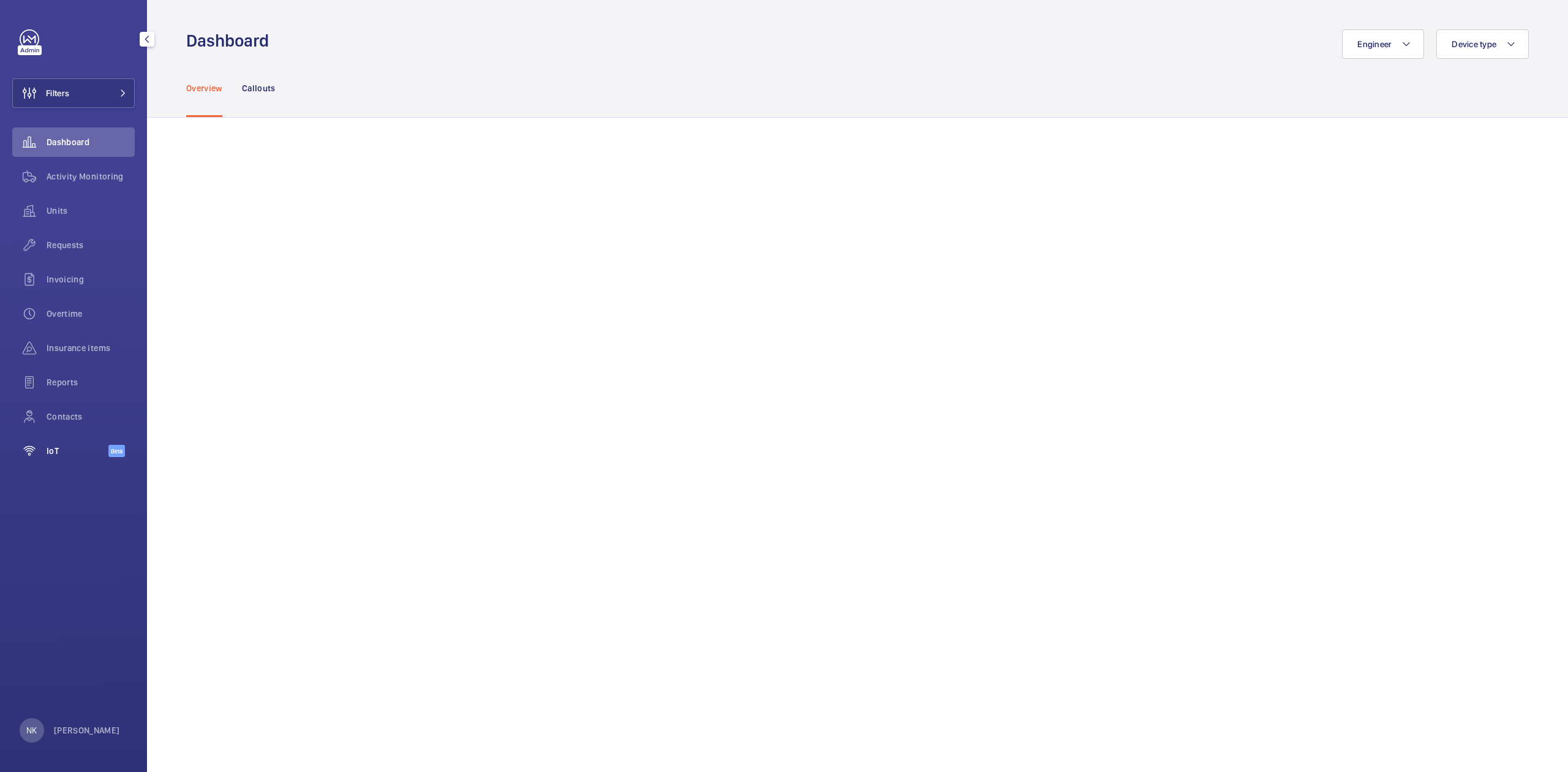
click at [108, 449] on span "Beta" at bounding box center [117, 451] width 17 height 13
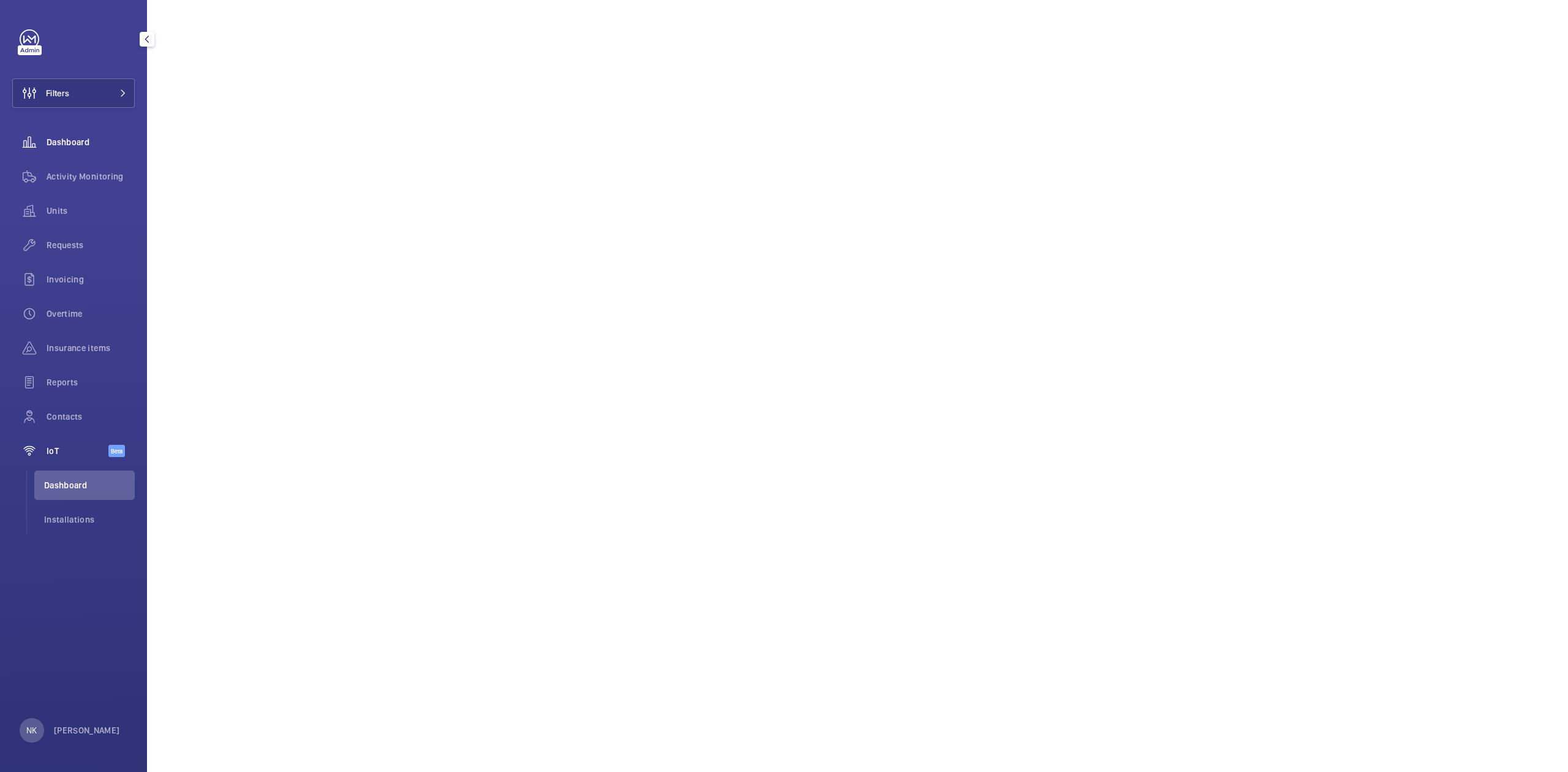
click at [101, 143] on span "Dashboard" at bounding box center [91, 142] width 88 height 13
